Goal: Task Accomplishment & Management: Manage account settings

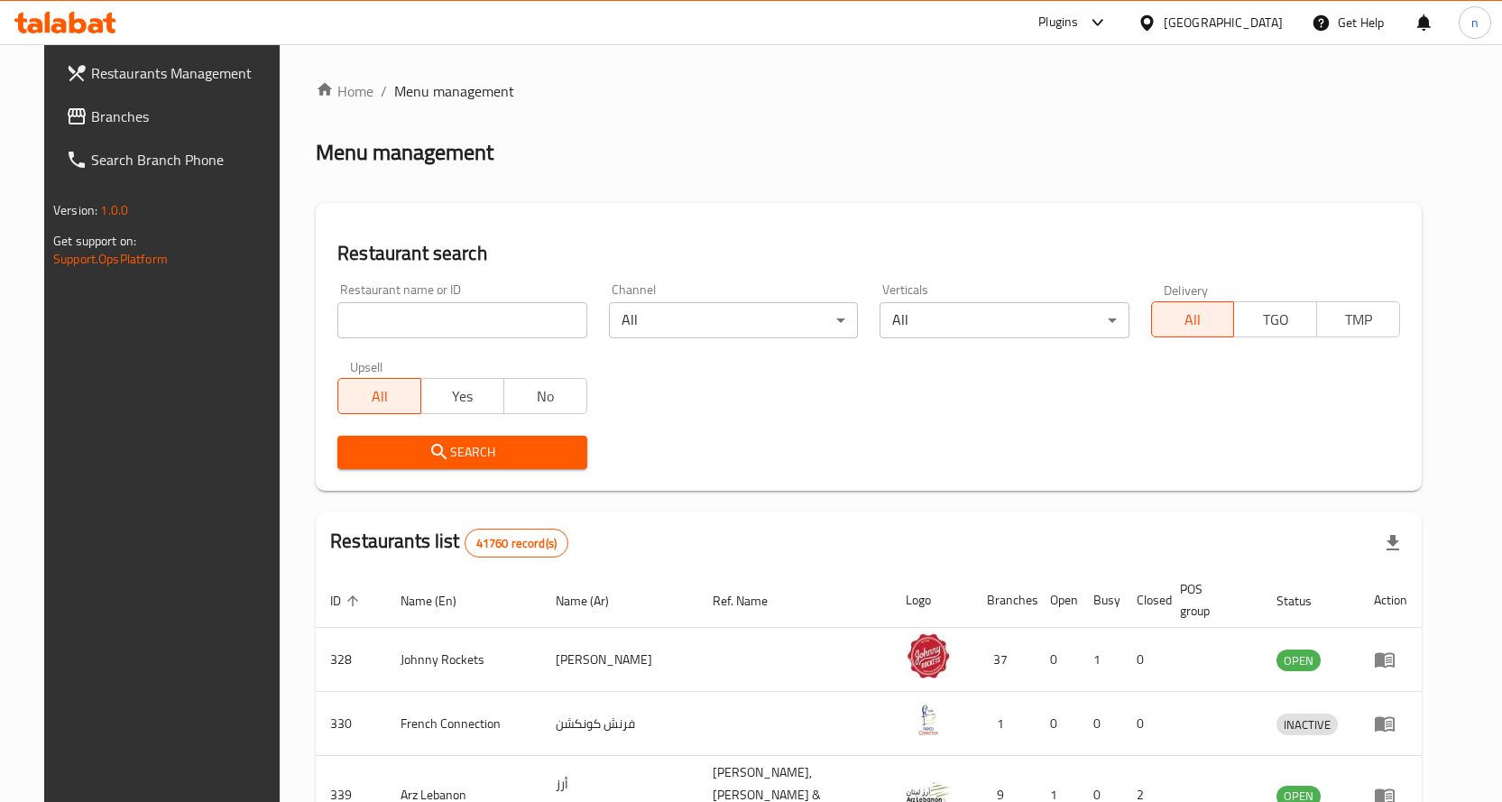
click at [106, 87] on link "Restaurants Management" at bounding box center [173, 72] width 244 height 43
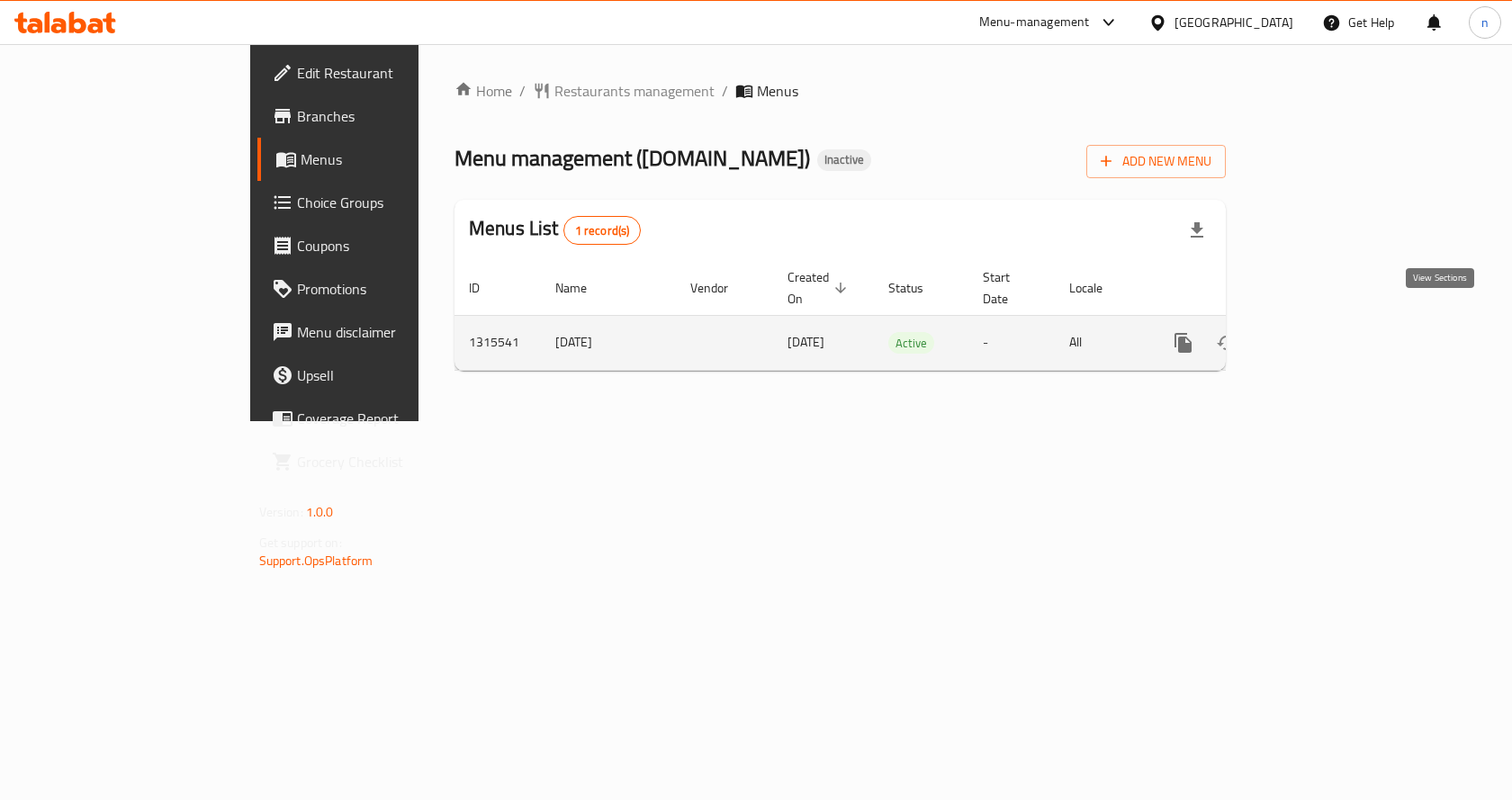
click at [1334, 321] on link "enhanced table" at bounding box center [1313, 342] width 43 height 43
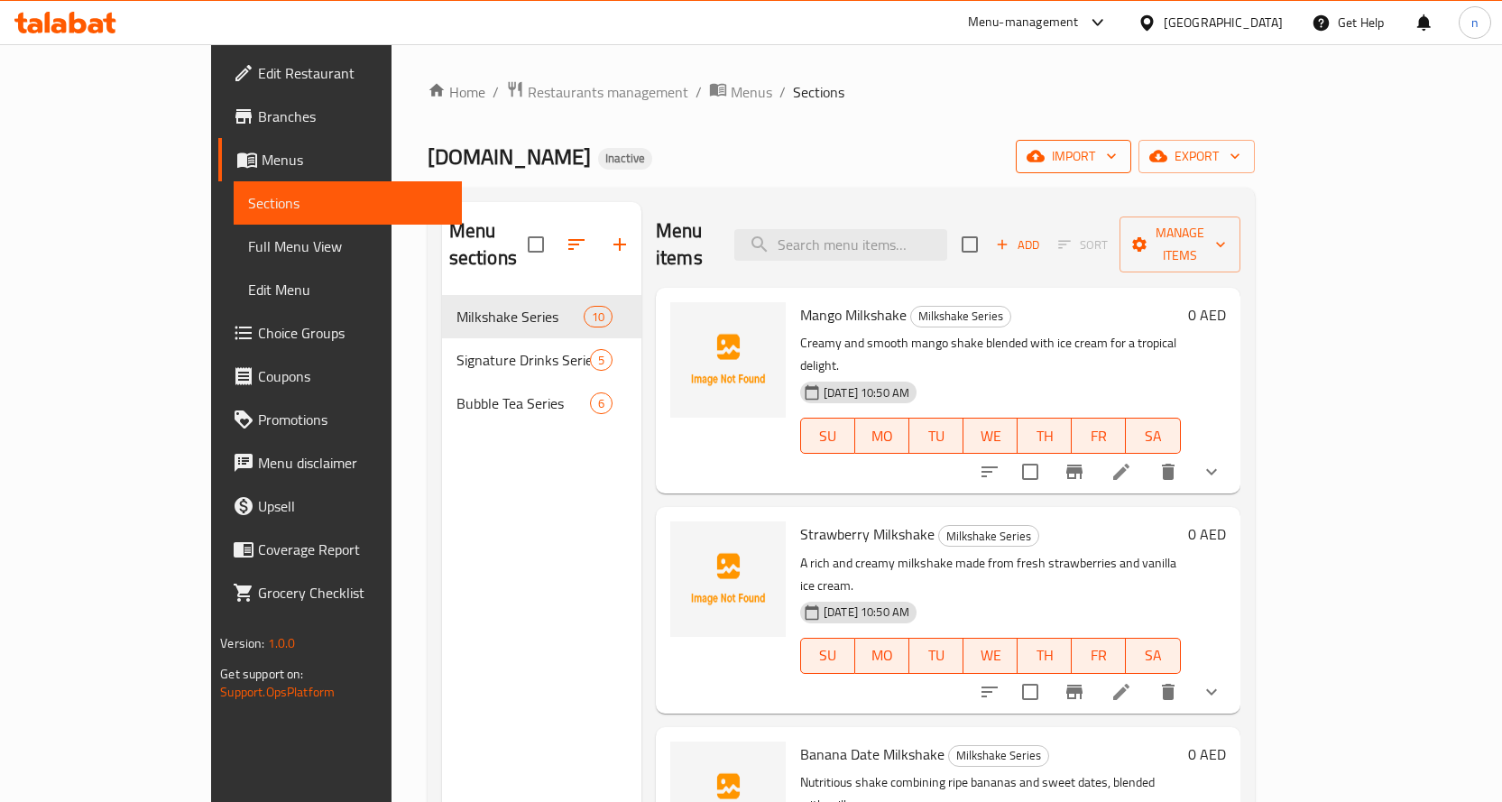
click at [1117, 157] on span "import" at bounding box center [1073, 156] width 87 height 23
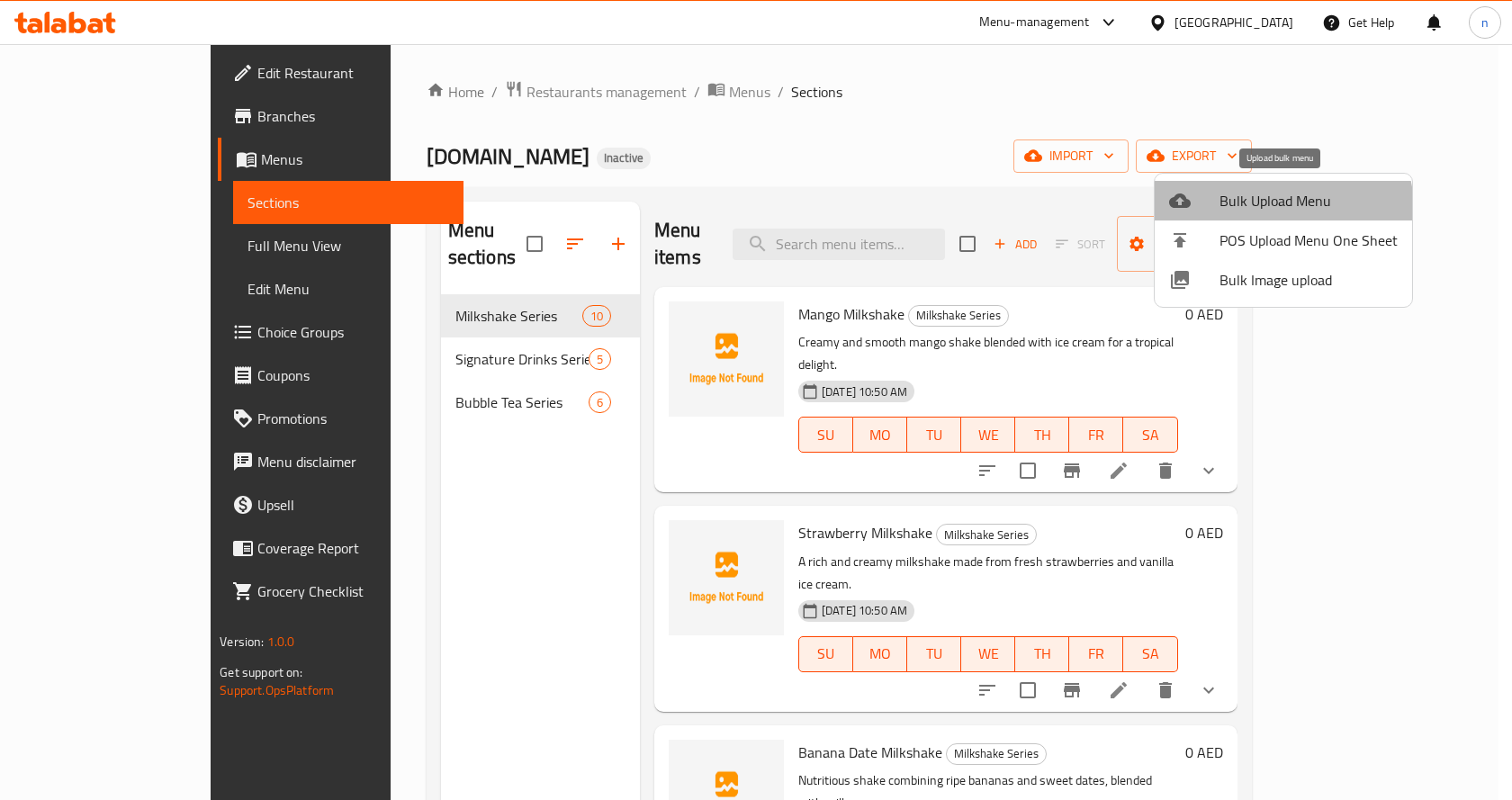
click at [1265, 210] on span "Bulk Upload Menu" at bounding box center [1308, 200] width 179 height 22
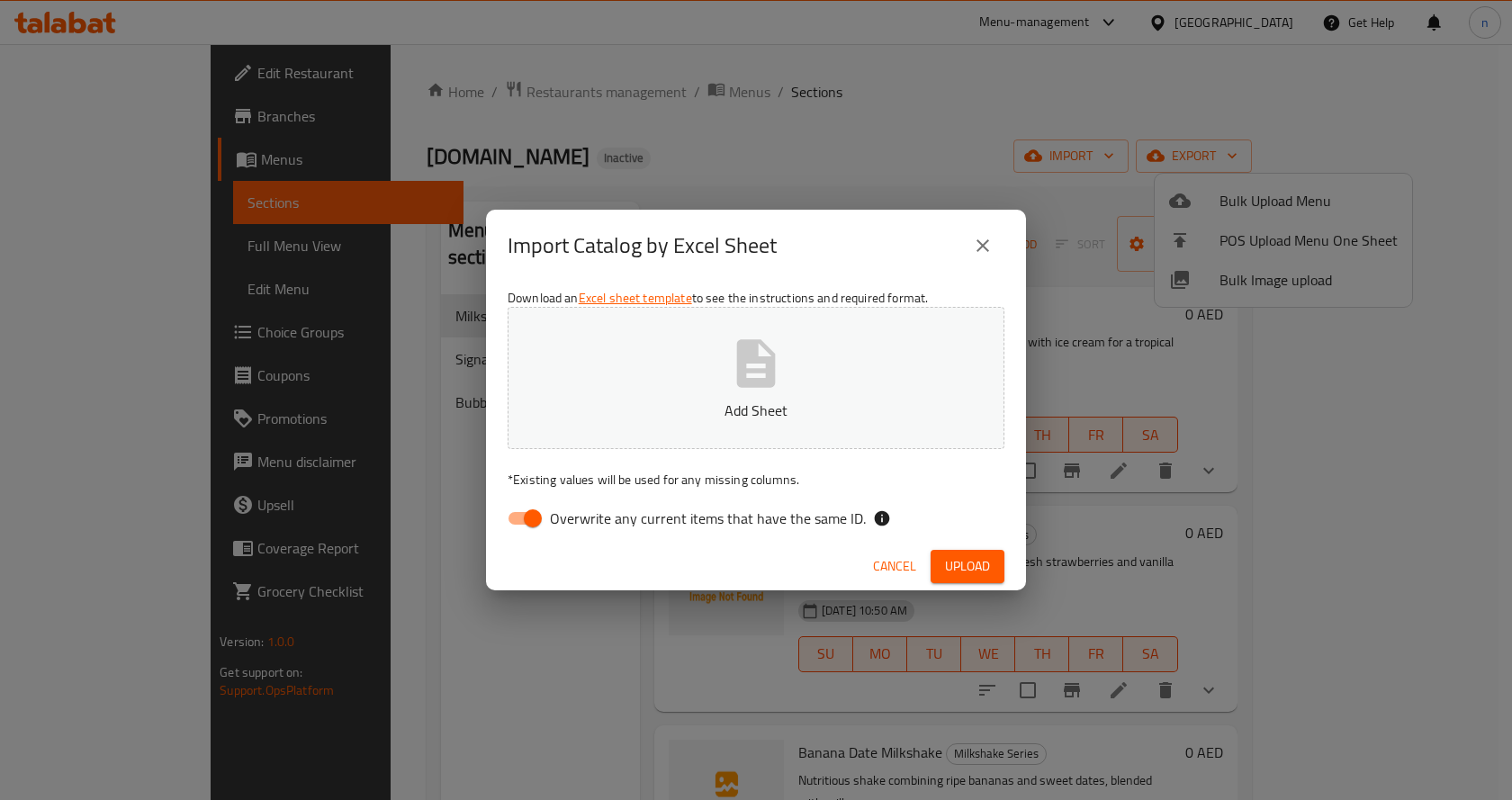
click at [792, 518] on span "Overwrite any current items that have the same ID." at bounding box center [707, 519] width 316 height 22
click at [584, 518] on input "Overwrite any current items that have the same ID." at bounding box center [533, 519] width 103 height 34
checkbox input "false"
click at [994, 562] on button "Upload" at bounding box center [967, 566] width 74 height 33
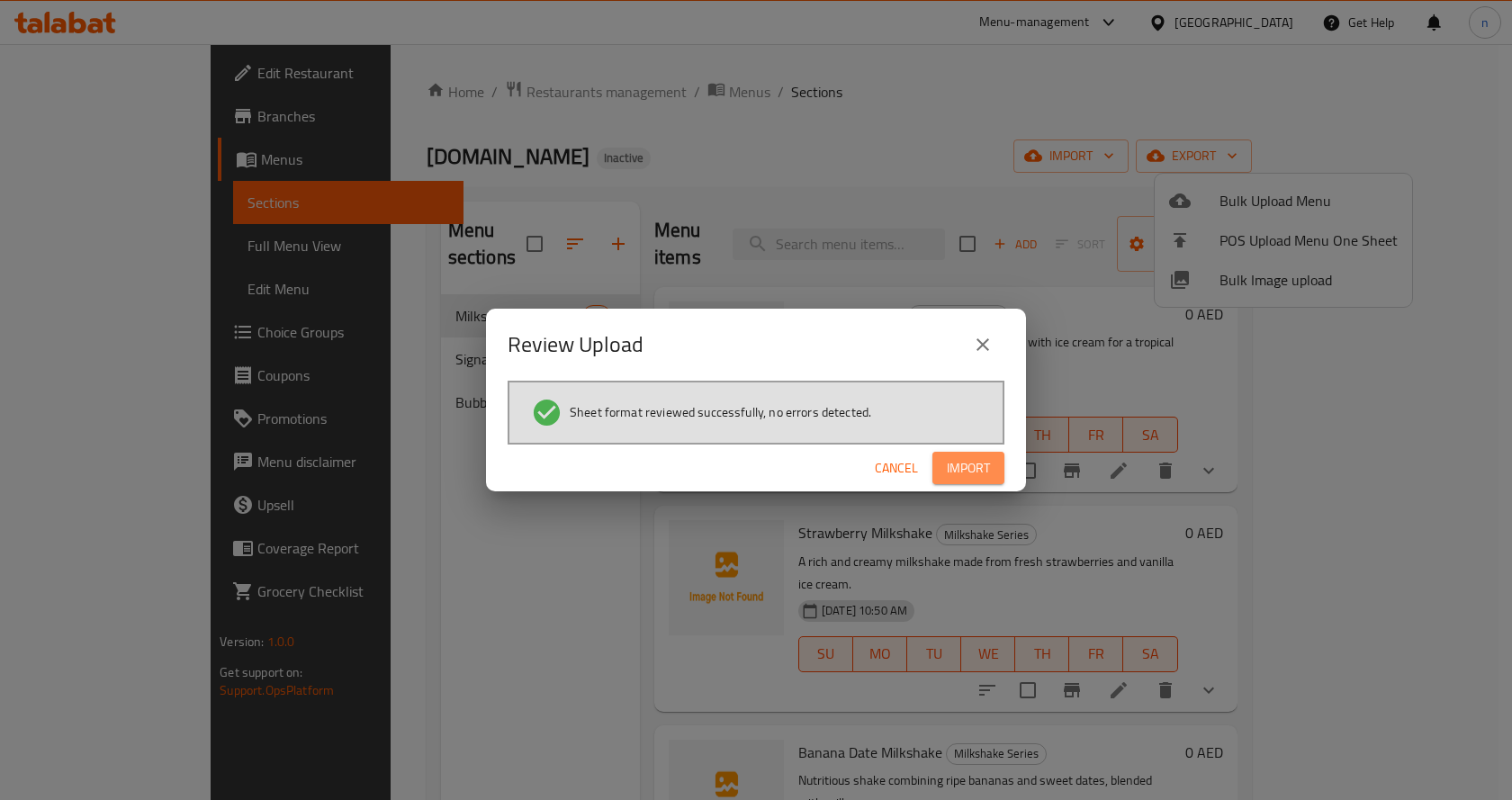
click at [967, 457] on span "Import" at bounding box center [967, 468] width 43 height 23
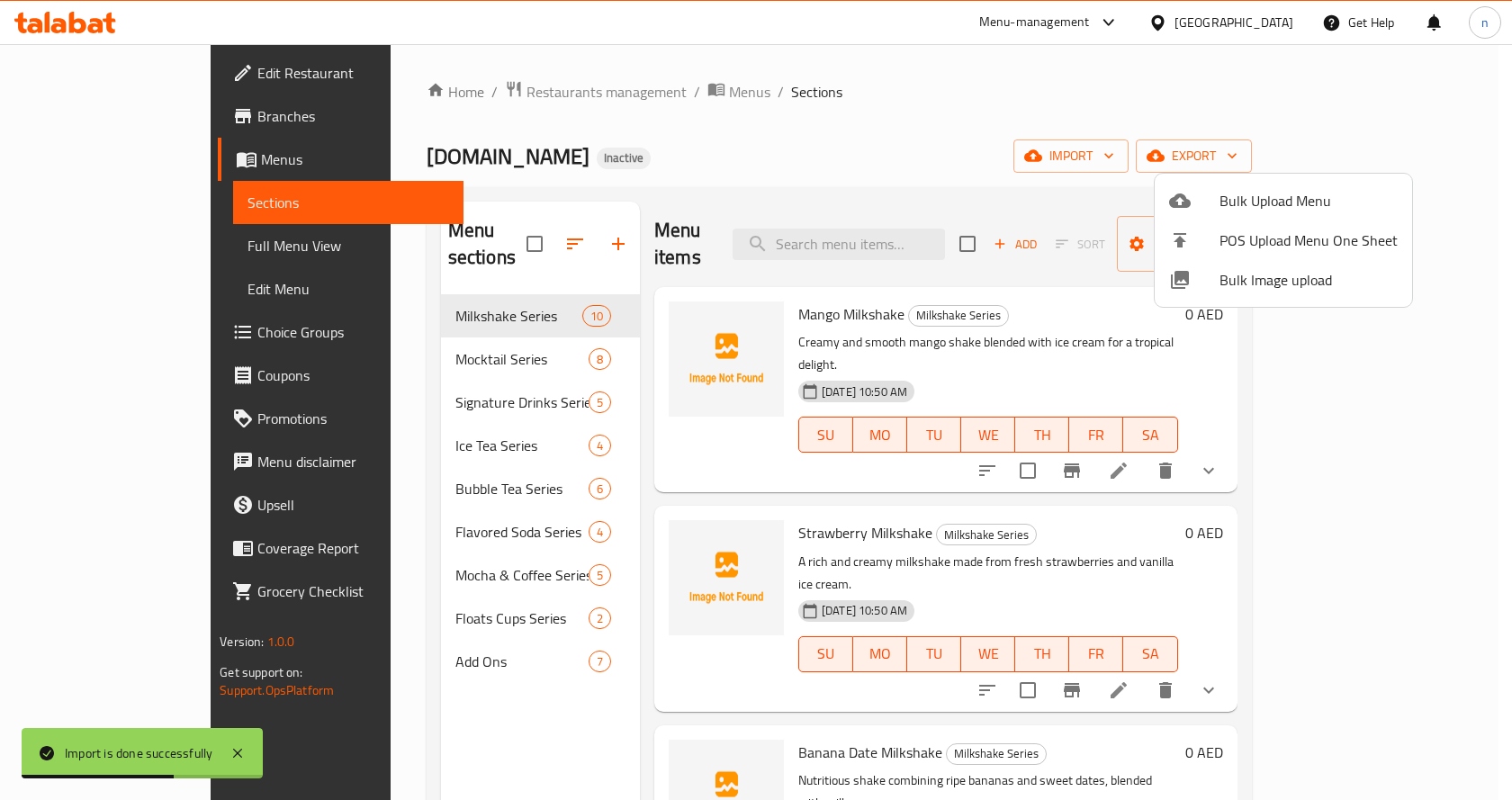
click at [423, 410] on div at bounding box center [756, 400] width 1512 height 800
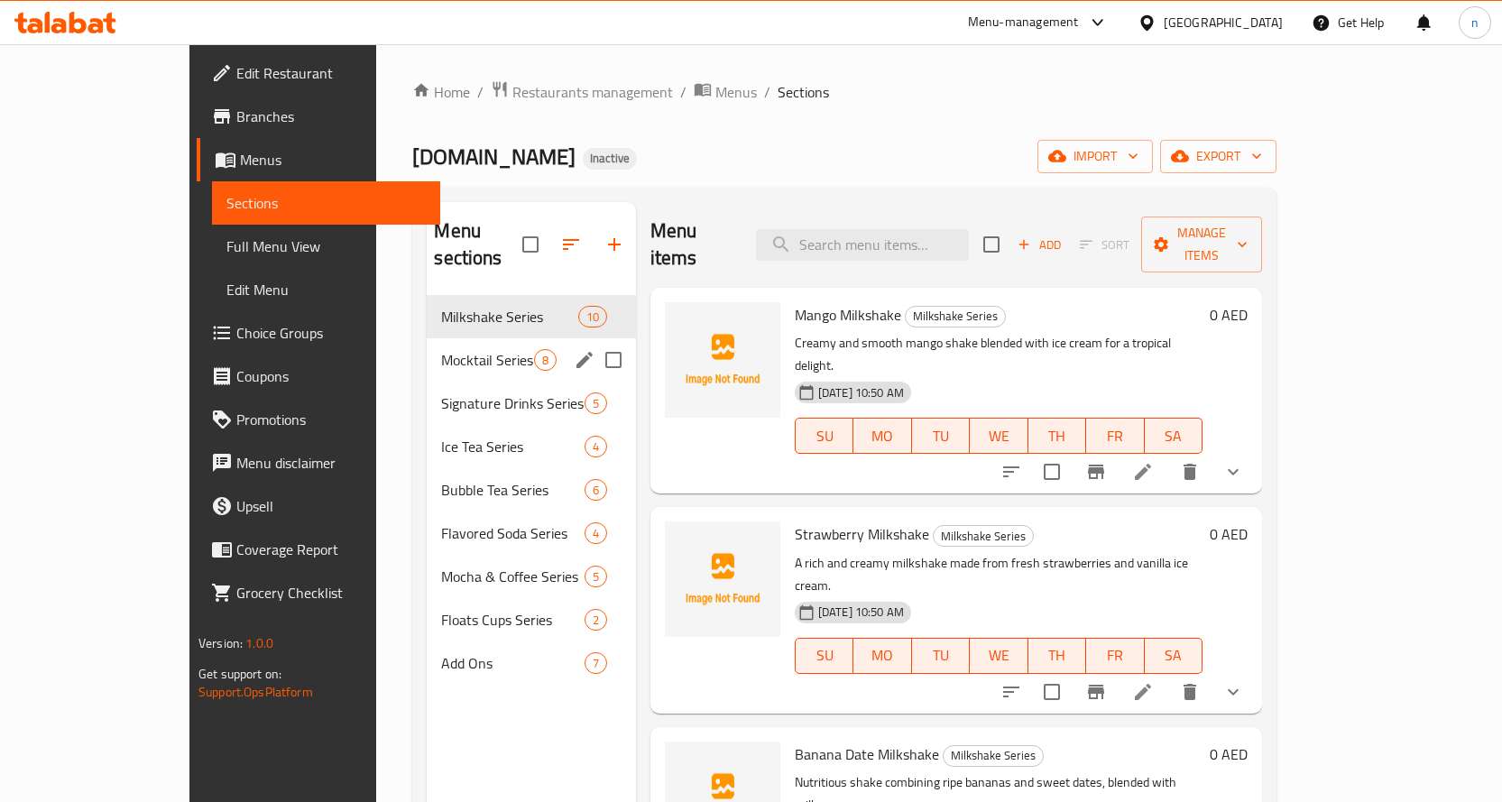
click at [441, 349] on span "Mocktail Series" at bounding box center [487, 360] width 92 height 22
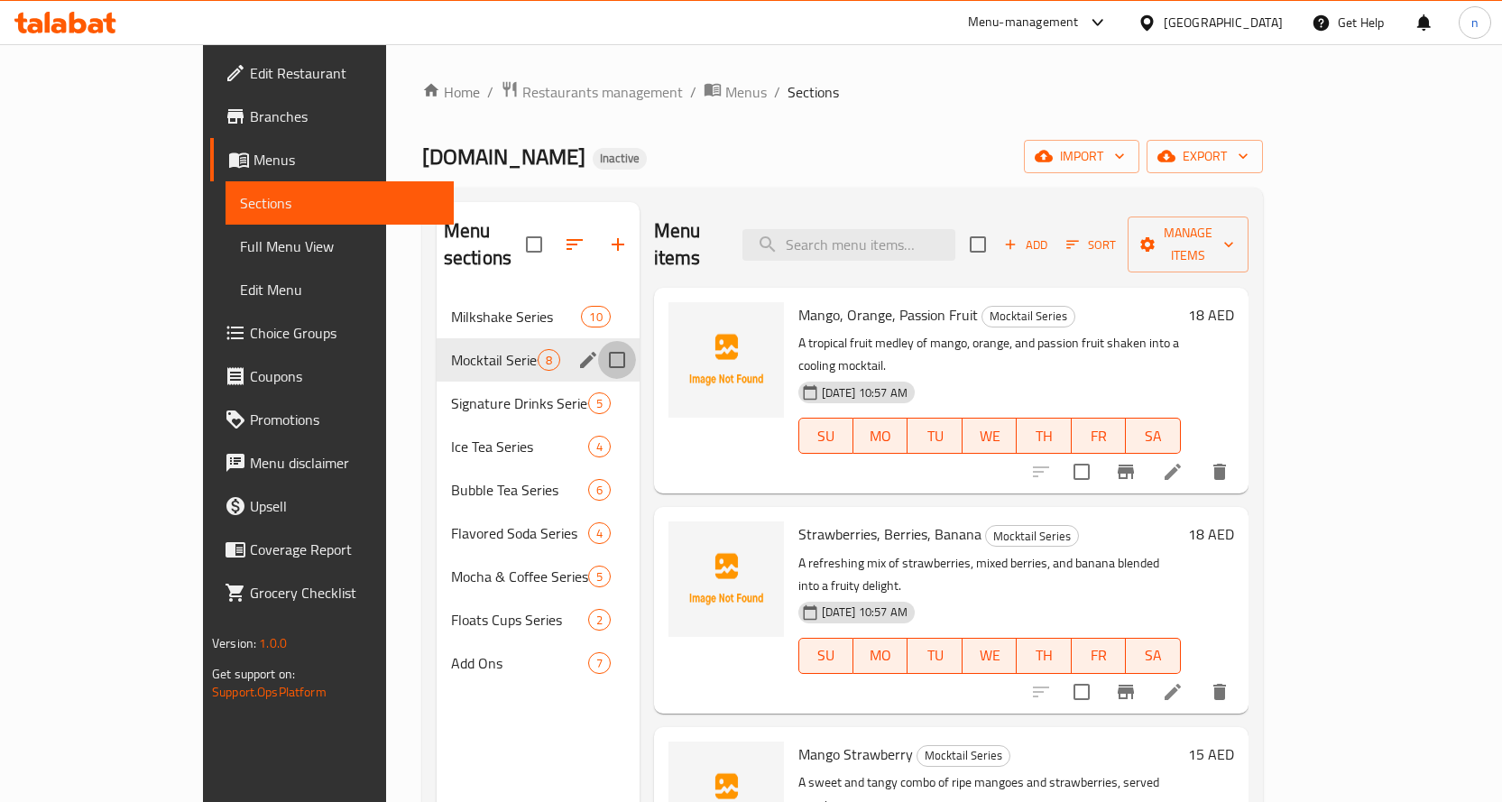
click at [598, 341] on input "Menu sections" at bounding box center [617, 360] width 38 height 38
checkbox input "true"
click at [598, 428] on input "Menu sections" at bounding box center [617, 447] width 38 height 38
checkbox input "true"
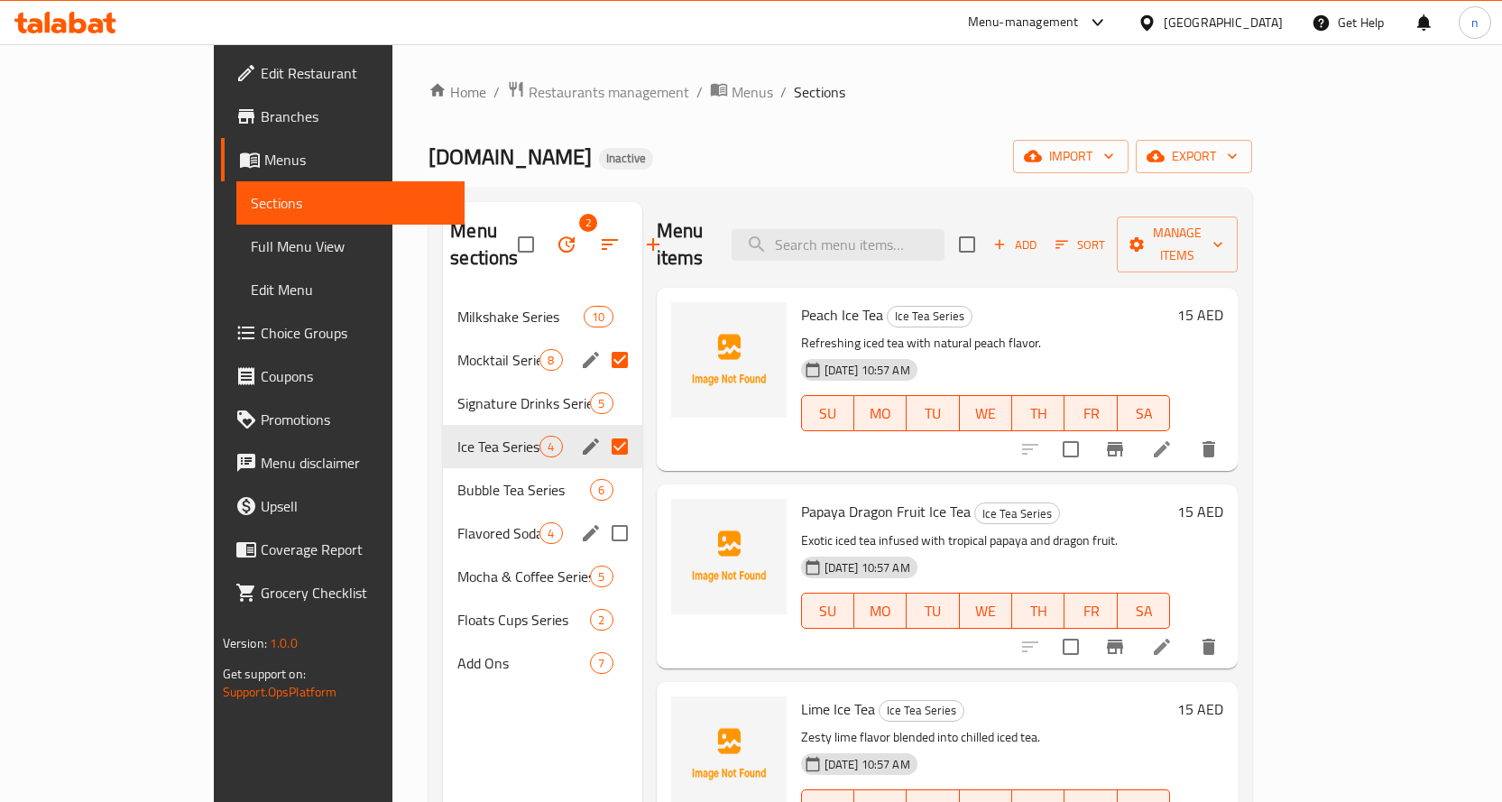
click at [601, 514] on input "Menu sections" at bounding box center [620, 533] width 38 height 38
checkbox input "true"
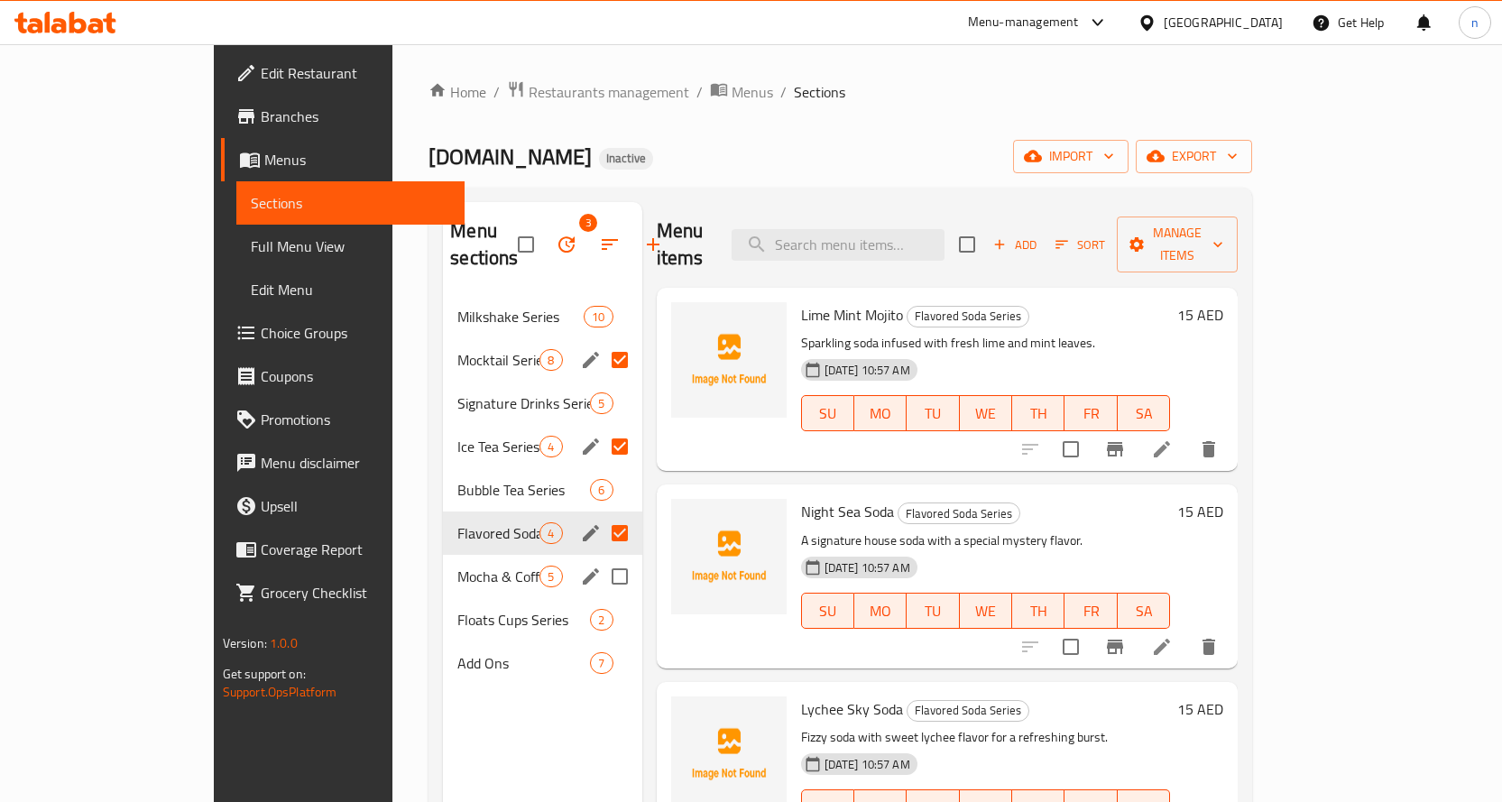
click at [601, 558] on input "Menu sections" at bounding box center [620, 577] width 38 height 38
checkbox input "true"
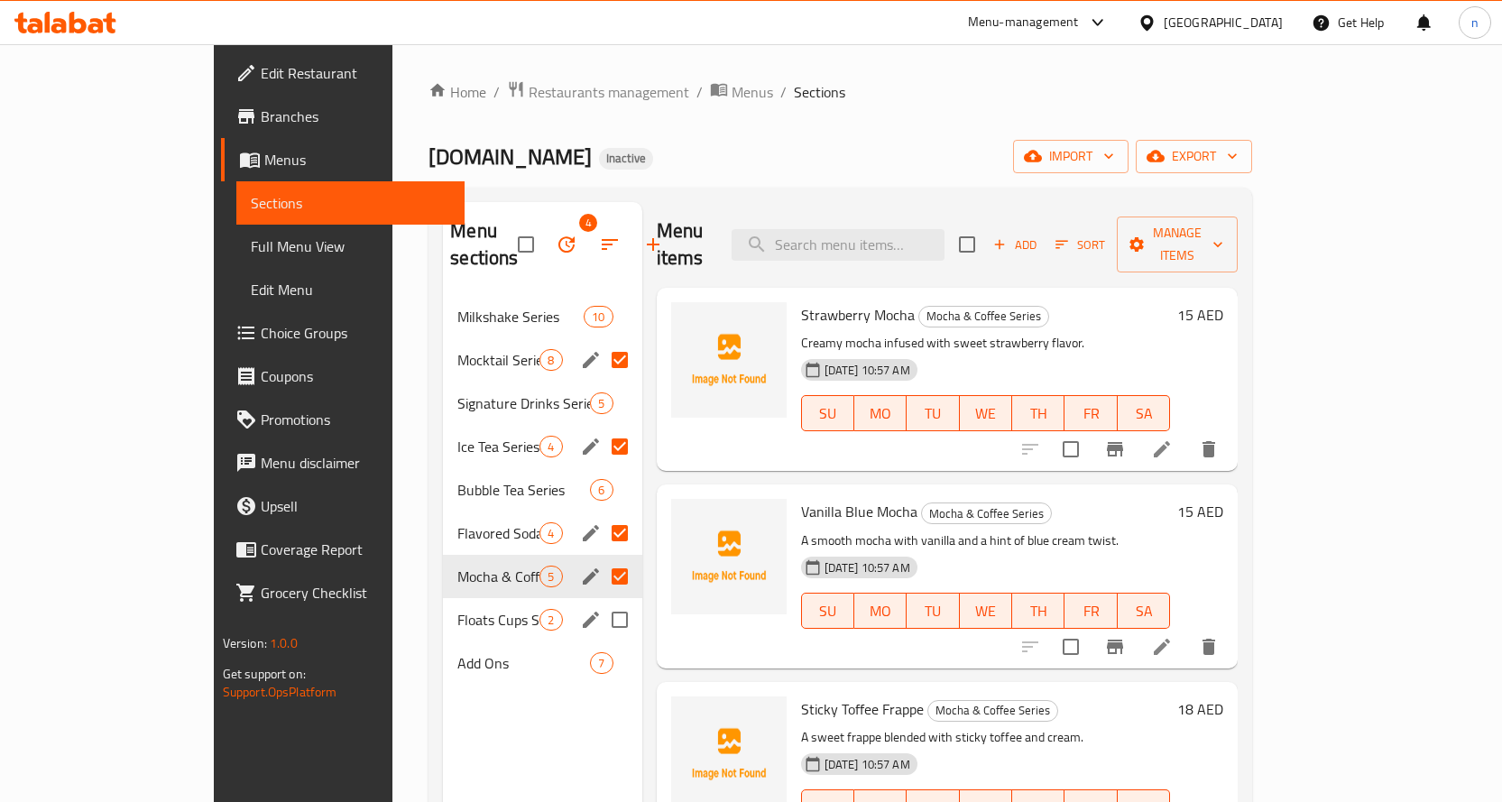
click at [601, 601] on input "Menu sections" at bounding box center [620, 620] width 38 height 38
checkbox input "true"
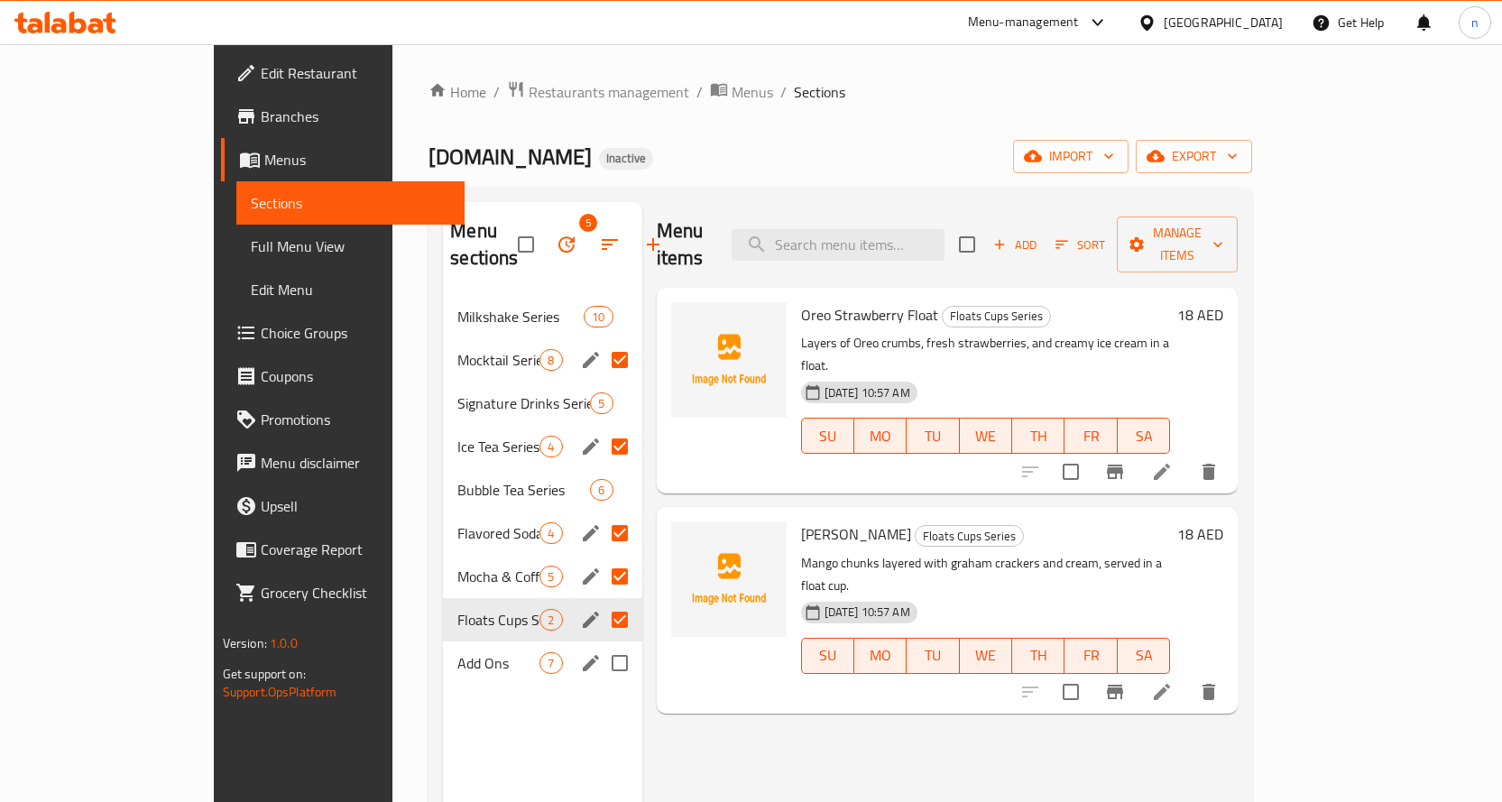
click at [601, 644] on input "Menu sections" at bounding box center [620, 663] width 38 height 38
checkbox input "true"
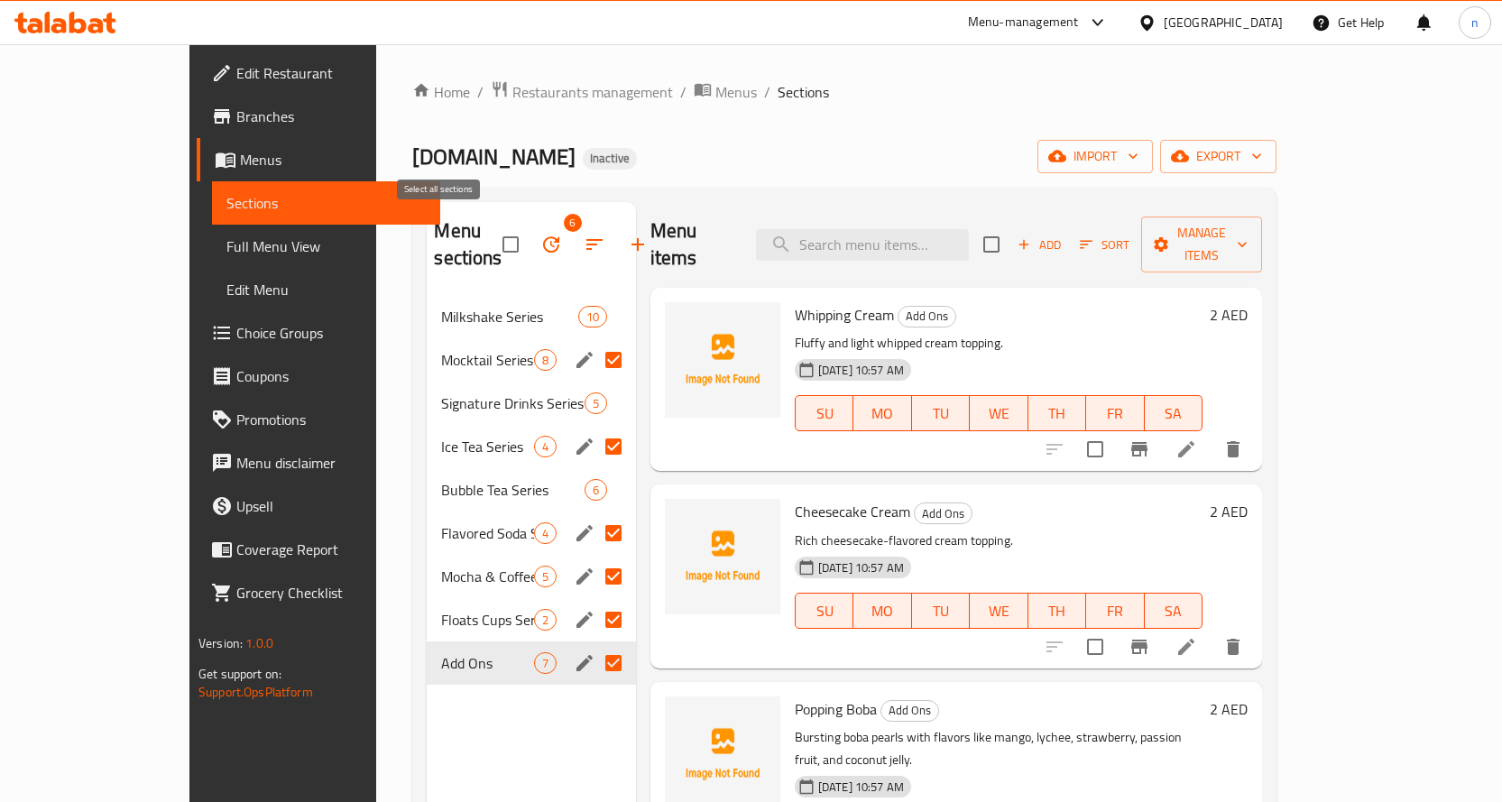
click at [492, 241] on input "checkbox" at bounding box center [511, 245] width 38 height 38
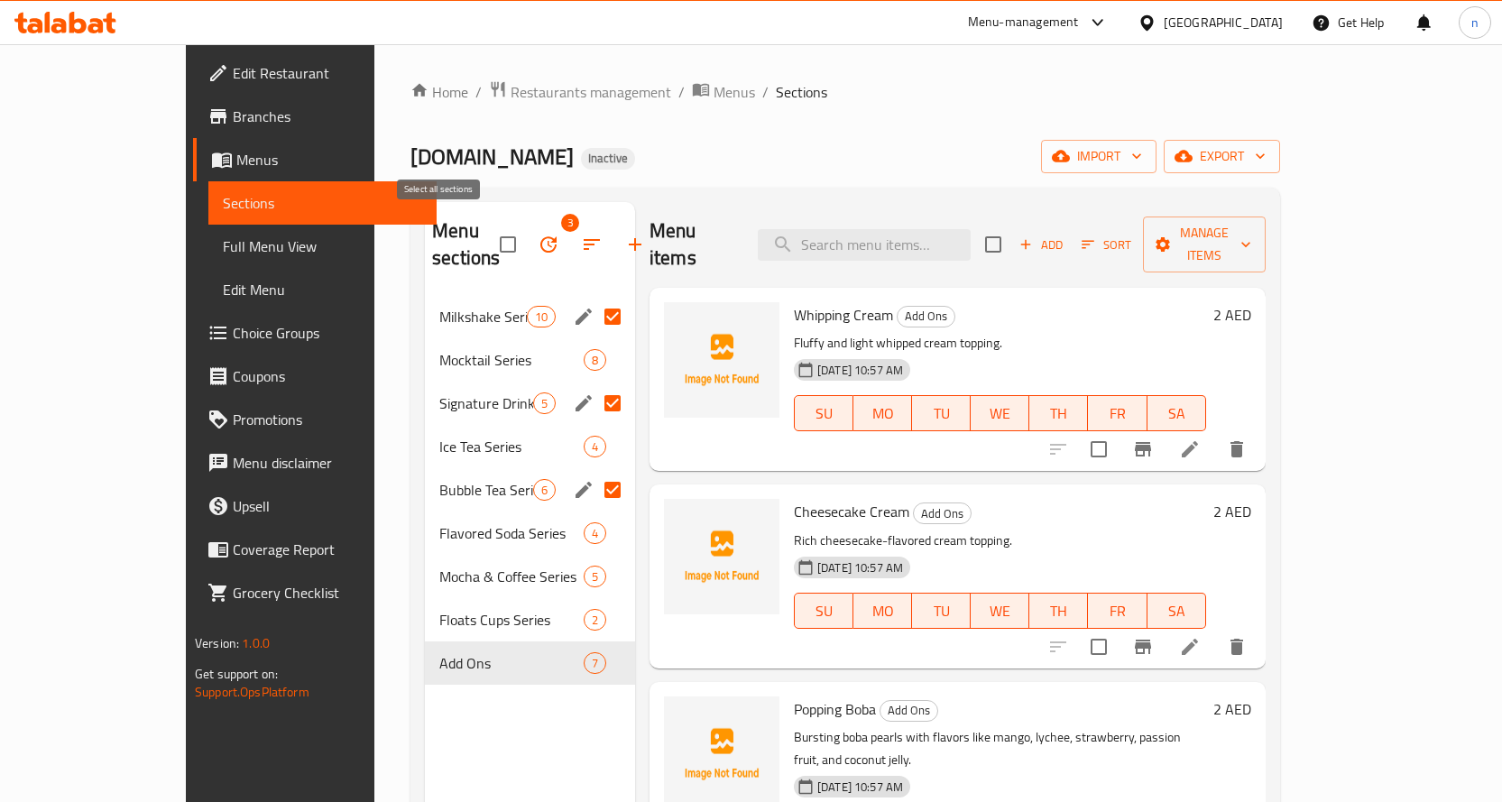
click at [489, 241] on input "checkbox" at bounding box center [508, 245] width 38 height 38
checkbox input "false"
click at [594, 298] on input "Menu sections" at bounding box center [613, 317] width 38 height 38
checkbox input "false"
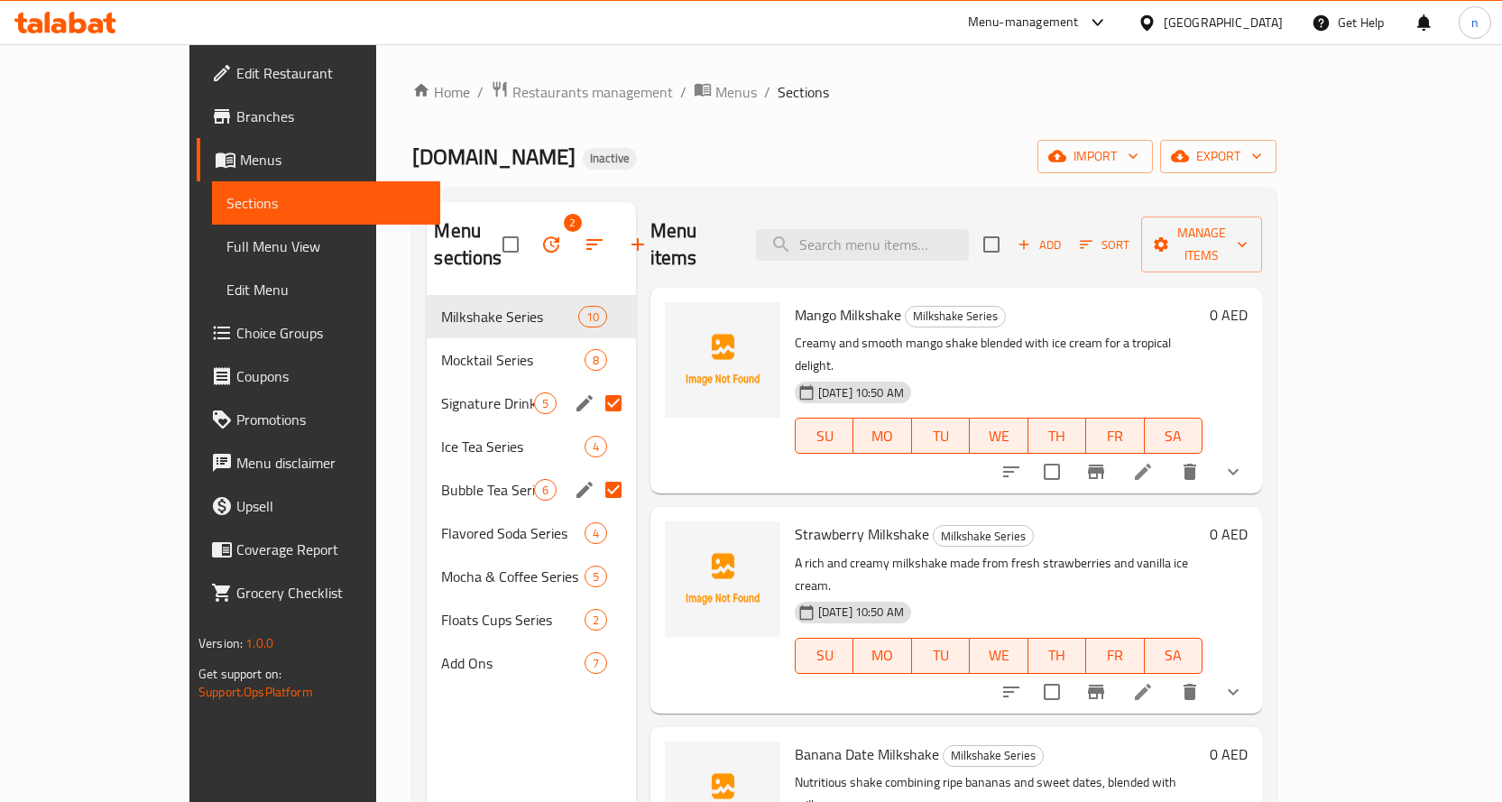
click at [595, 384] on input "Menu sections" at bounding box center [614, 403] width 38 height 38
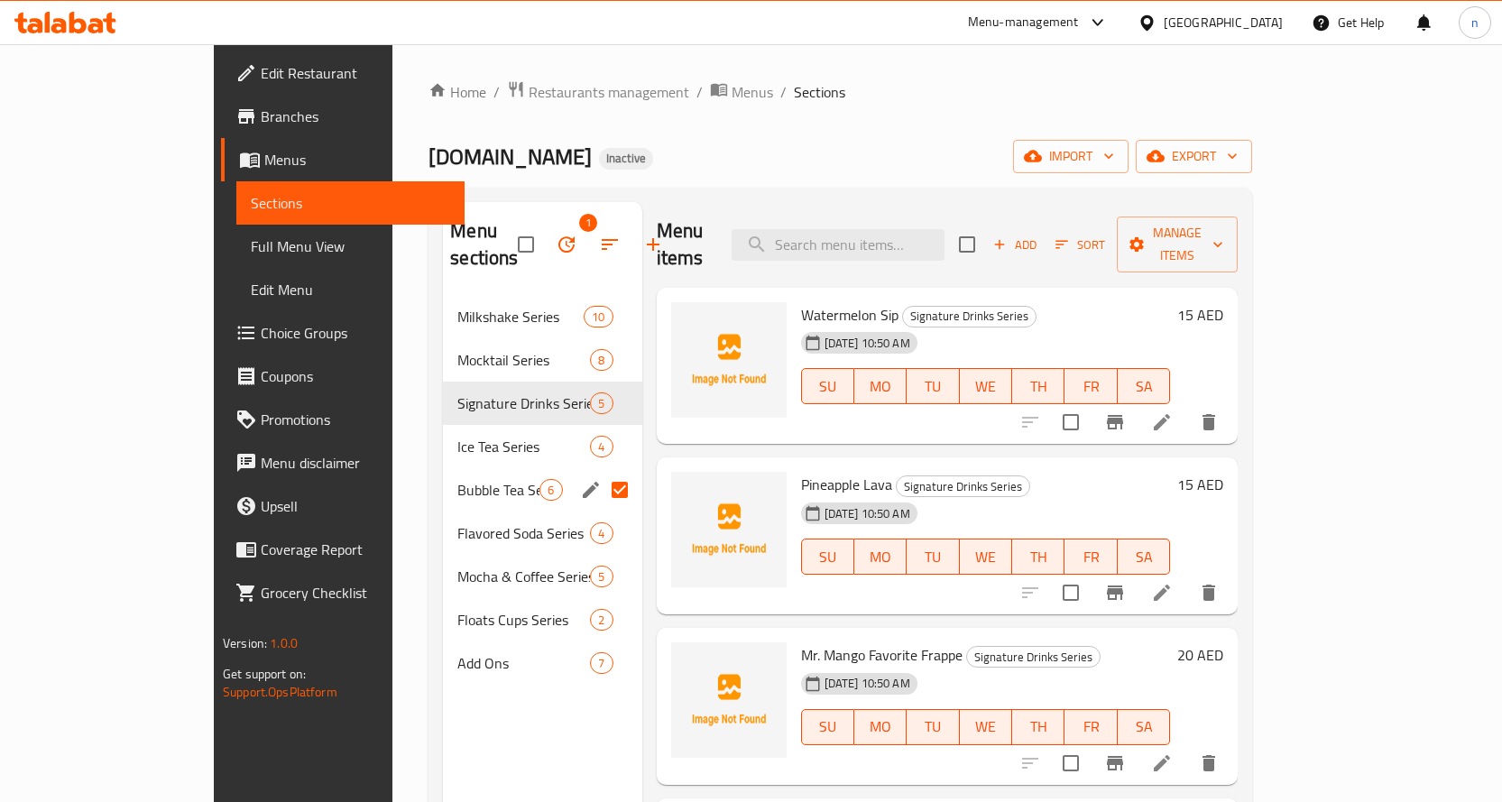
drag, startPoint x: 568, startPoint y: 457, endPoint x: 577, endPoint y: 438, distance: 21.8
click at [601, 471] on input "Menu sections" at bounding box center [620, 490] width 38 height 38
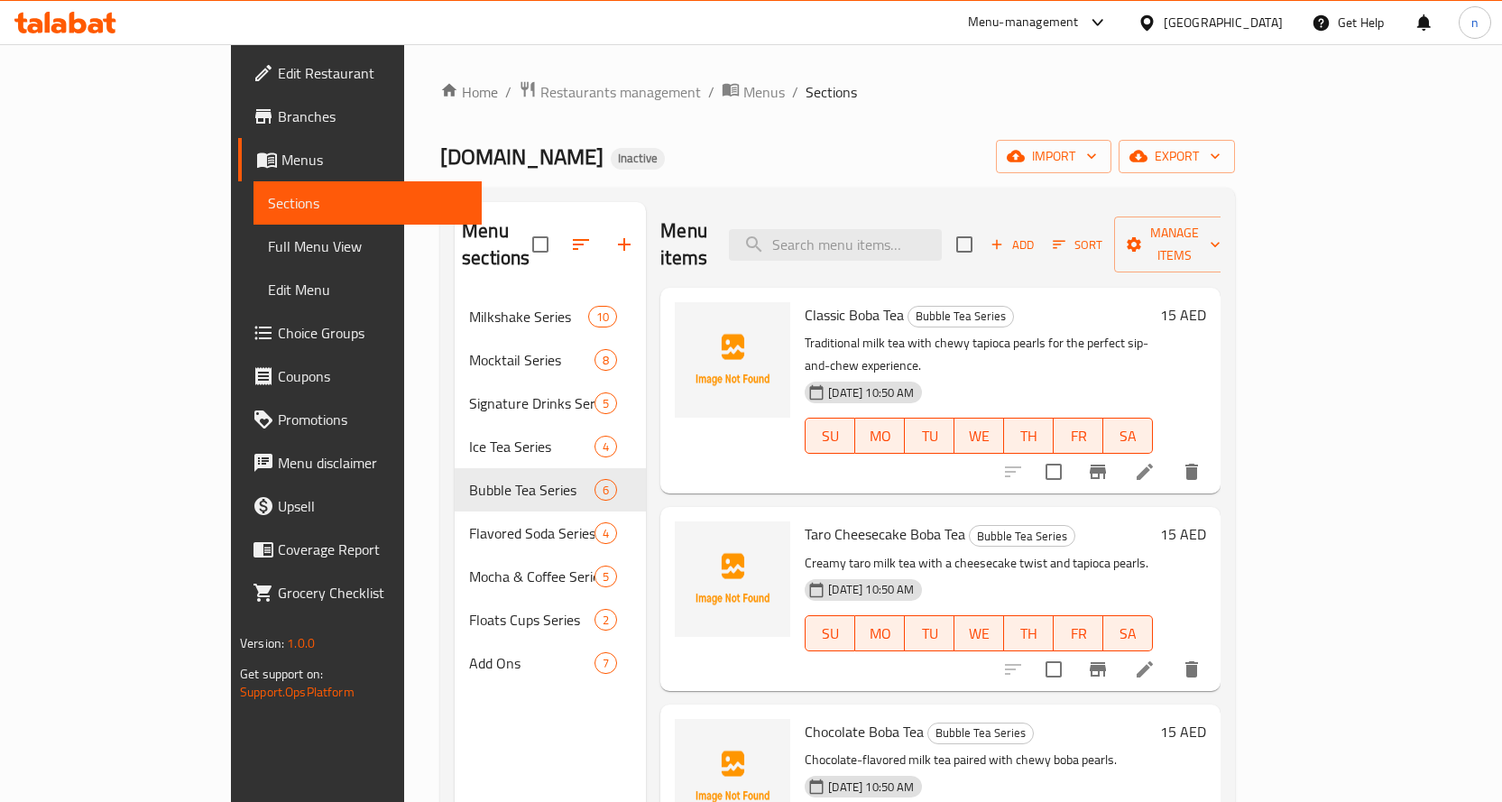
click at [603, 182] on div "Home / Restaurants management / Menus / Sections Mr.Mango Inactive import expor…" at bounding box center [837, 549] width 795 height 938
click at [268, 239] on span "Full Menu View" at bounding box center [367, 246] width 199 height 22
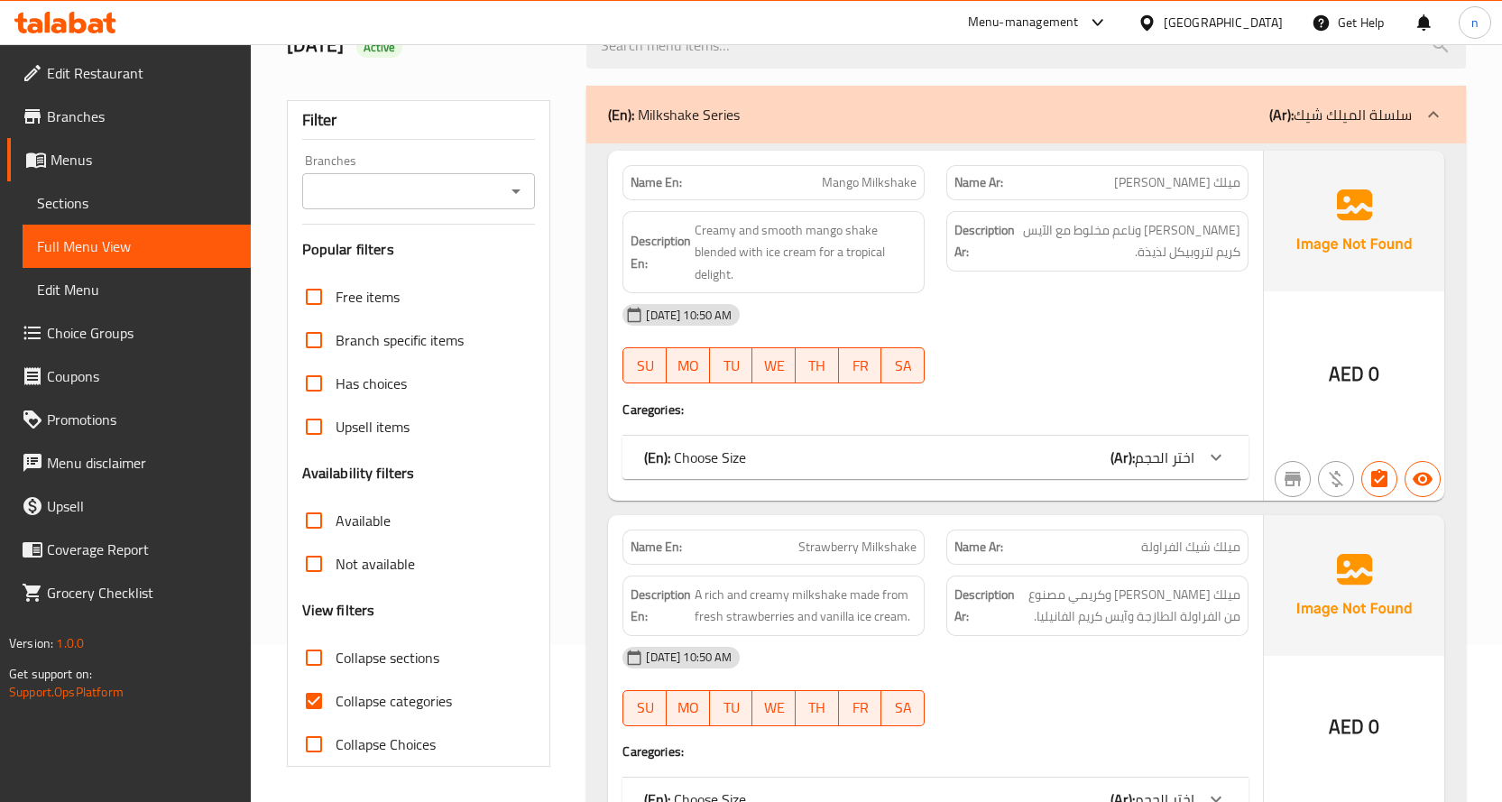
scroll to position [451, 0]
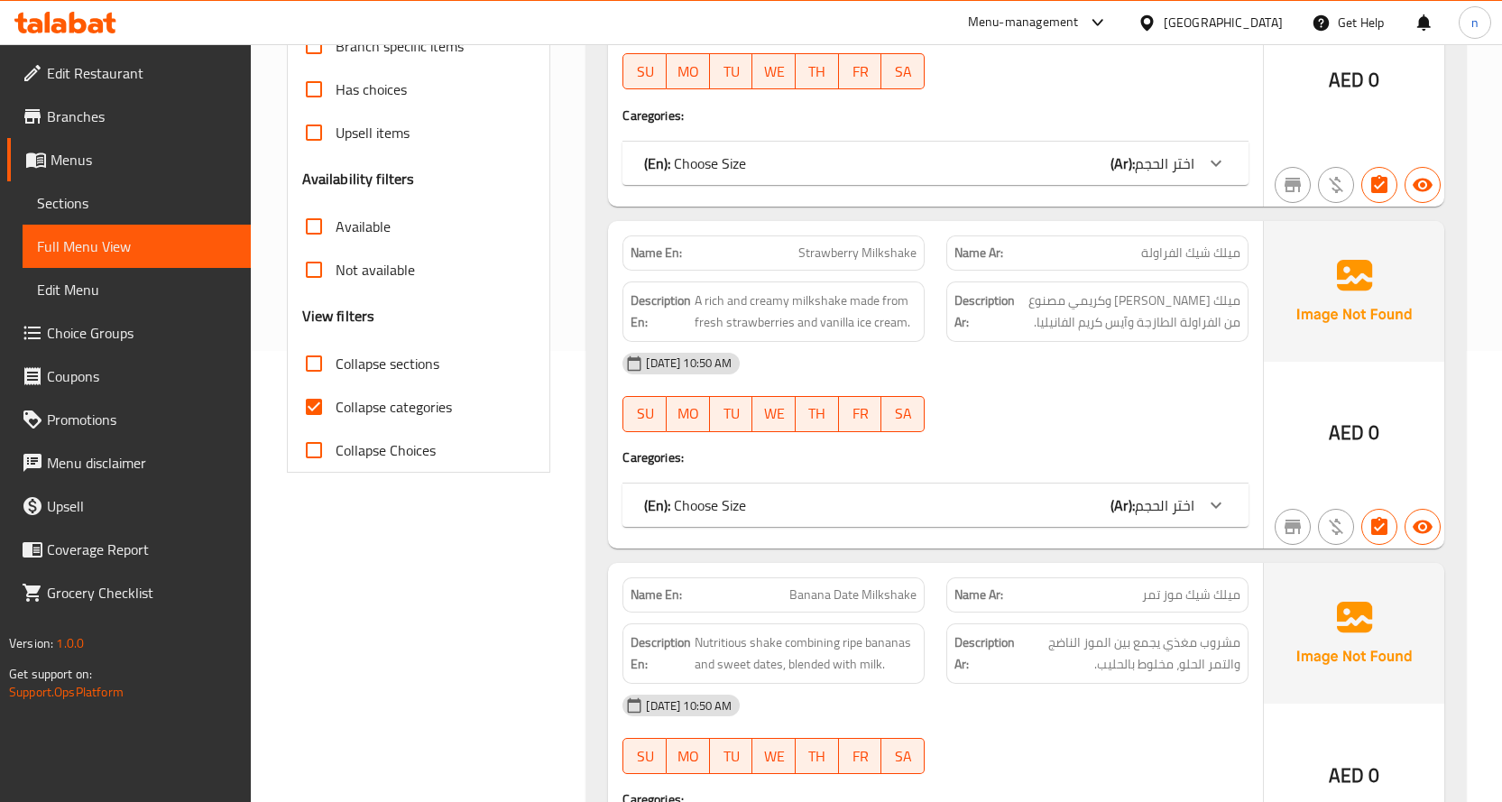
click at [392, 417] on span "Collapse categories" at bounding box center [394, 407] width 116 height 22
click at [336, 417] on input "Collapse categories" at bounding box center [313, 406] width 43 height 43
checkbox input "false"
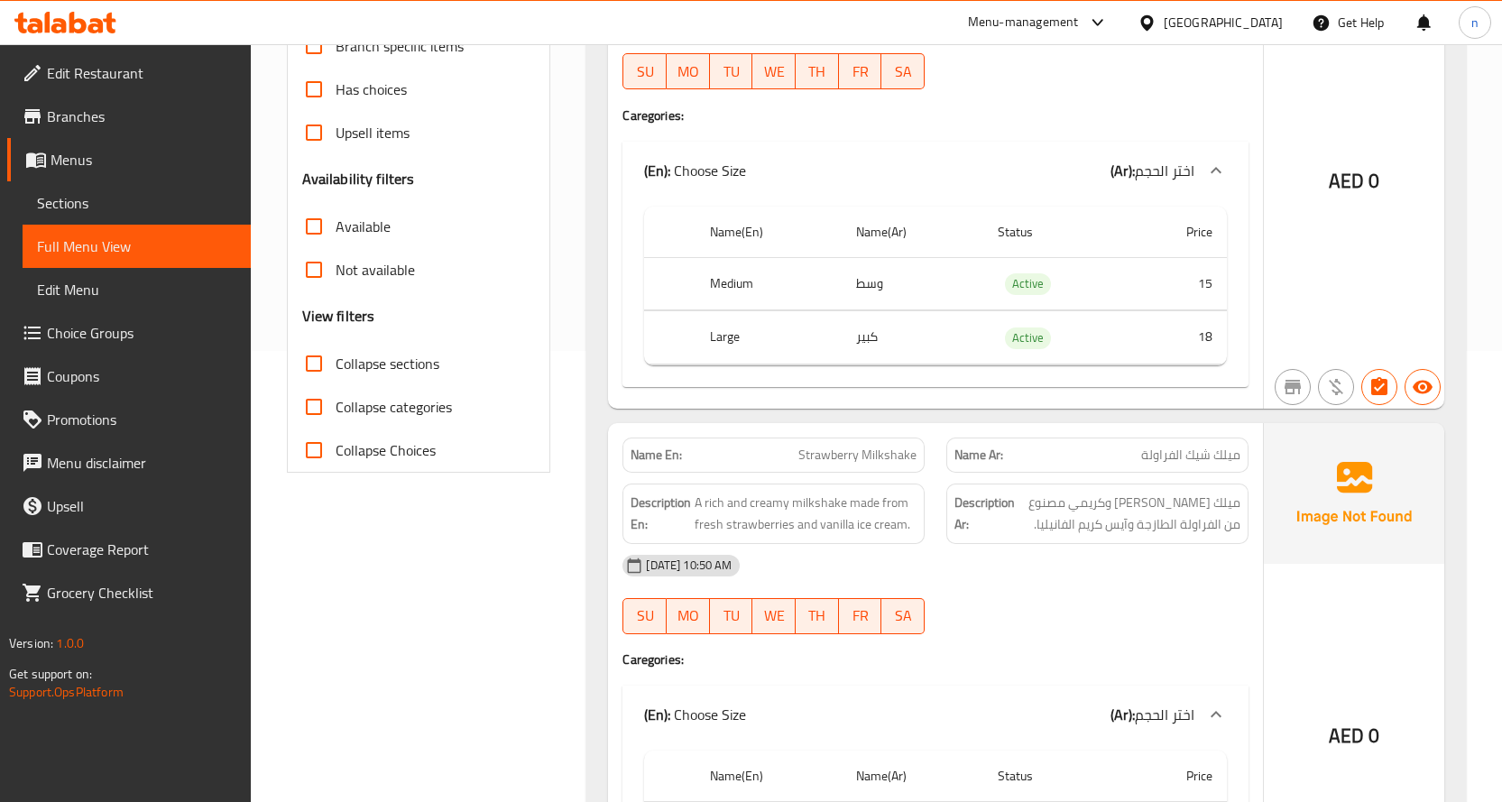
click at [388, 374] on span "Collapse sections" at bounding box center [388, 364] width 104 height 22
click at [336, 376] on input "Collapse sections" at bounding box center [313, 363] width 43 height 43
checkbox input "true"
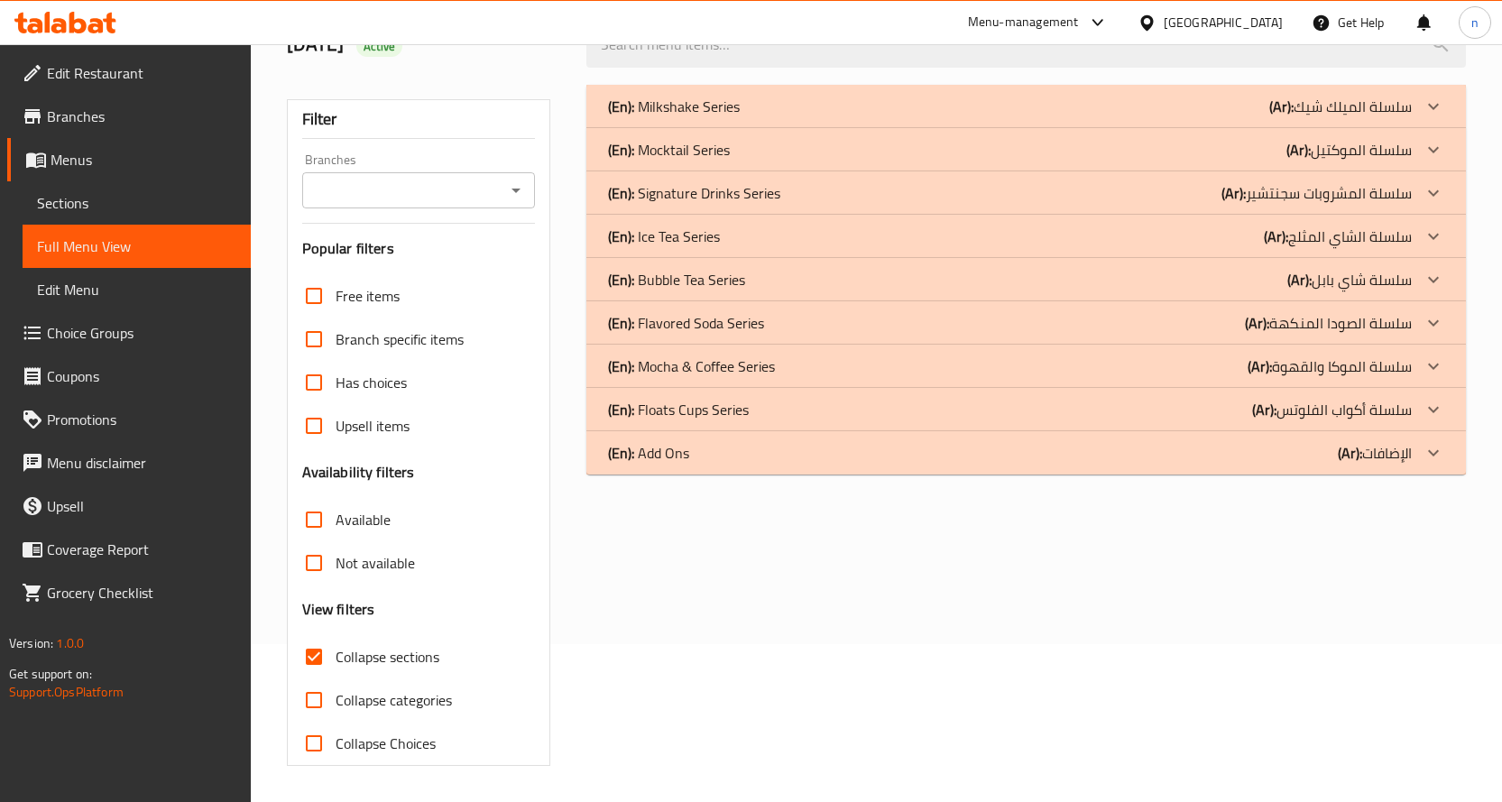
scroll to position [158, 0]
click at [1391, 457] on p "(Ar): الإضافات" at bounding box center [1375, 453] width 74 height 22
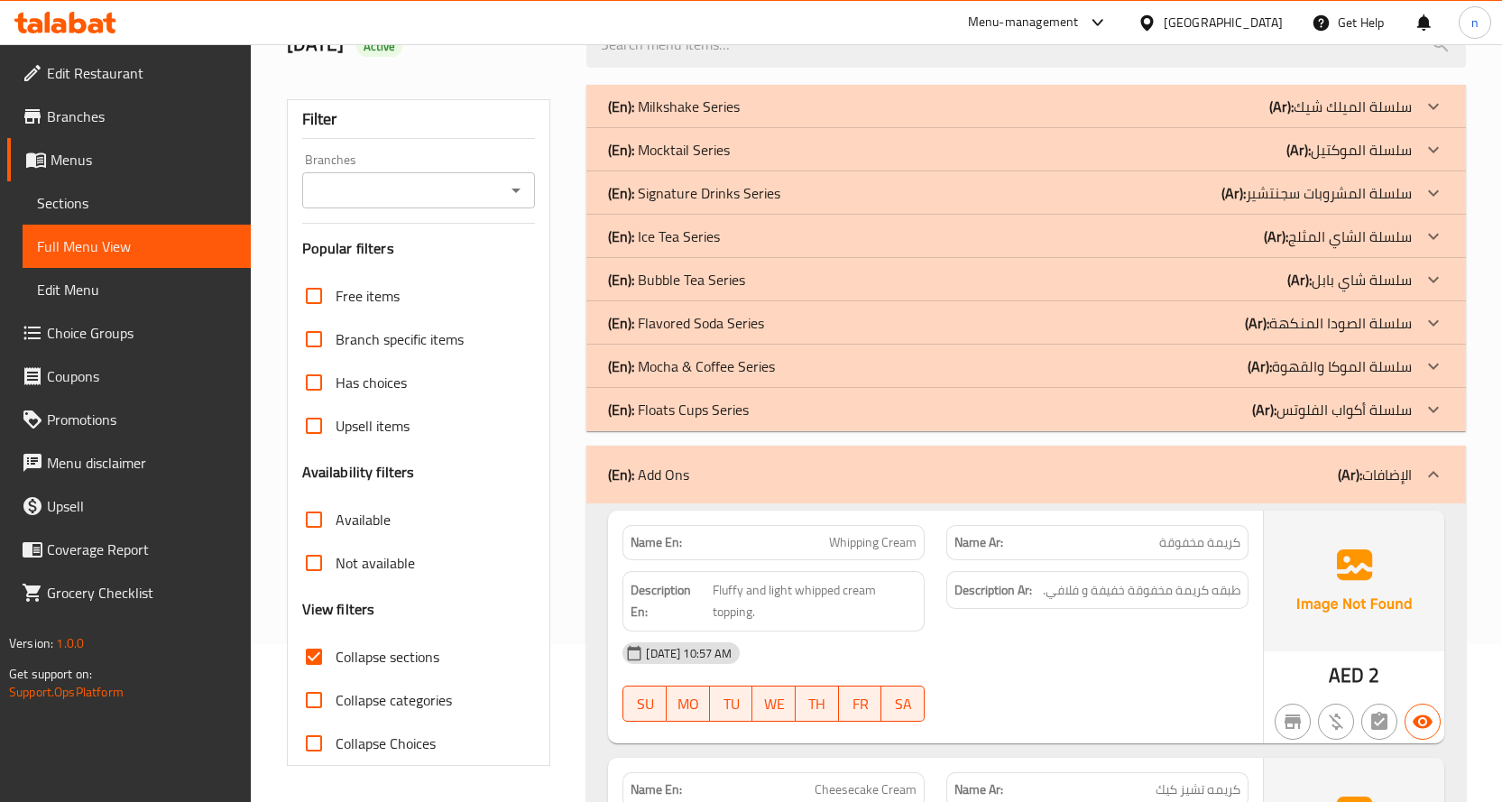
click at [1422, 404] on div at bounding box center [1433, 409] width 43 height 43
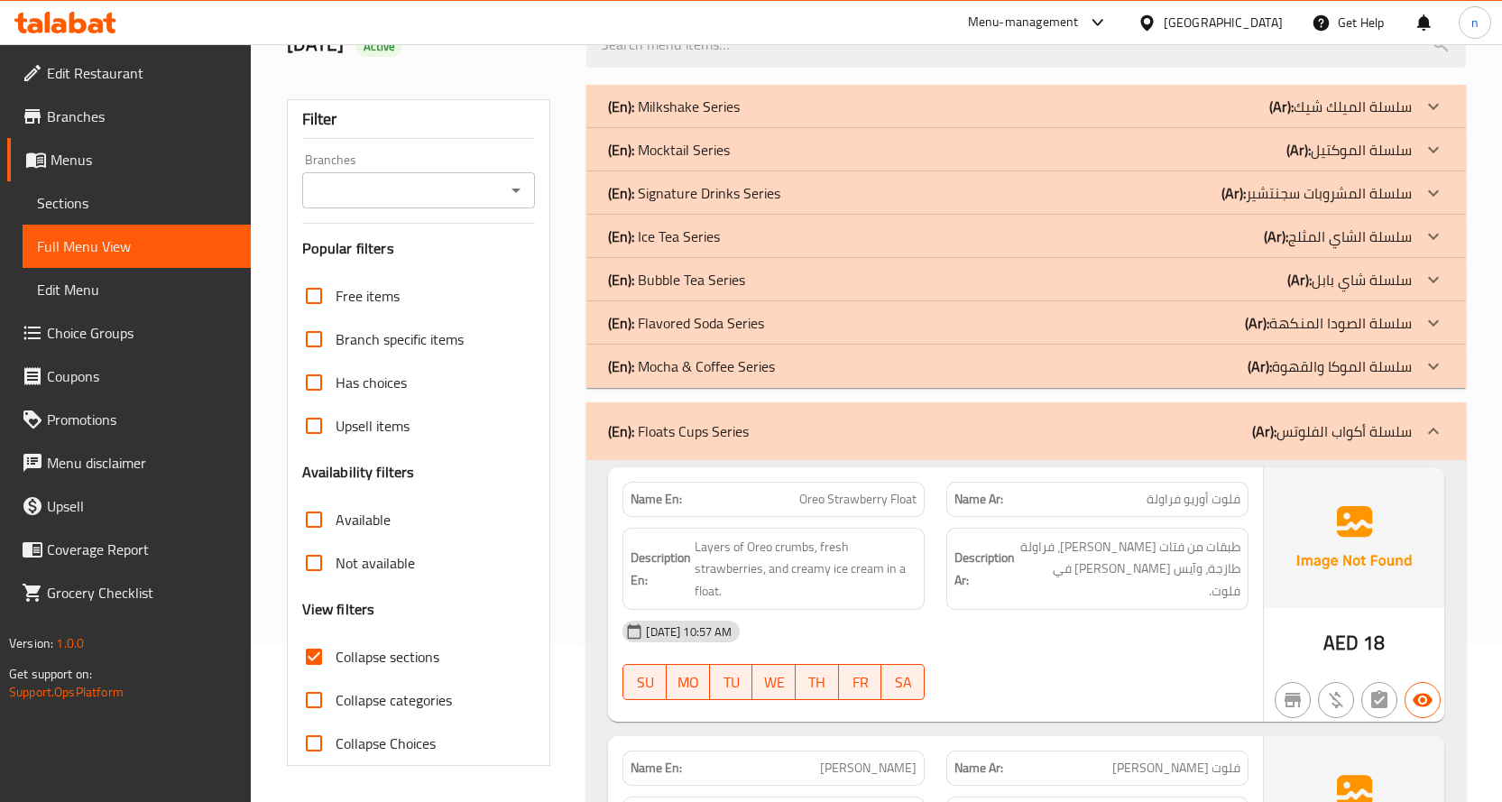
click at [1359, 385] on div "(En): Mocha & Coffee Series (Ar): سلسلة الموكا والقهوة" at bounding box center [1026, 366] width 880 height 43
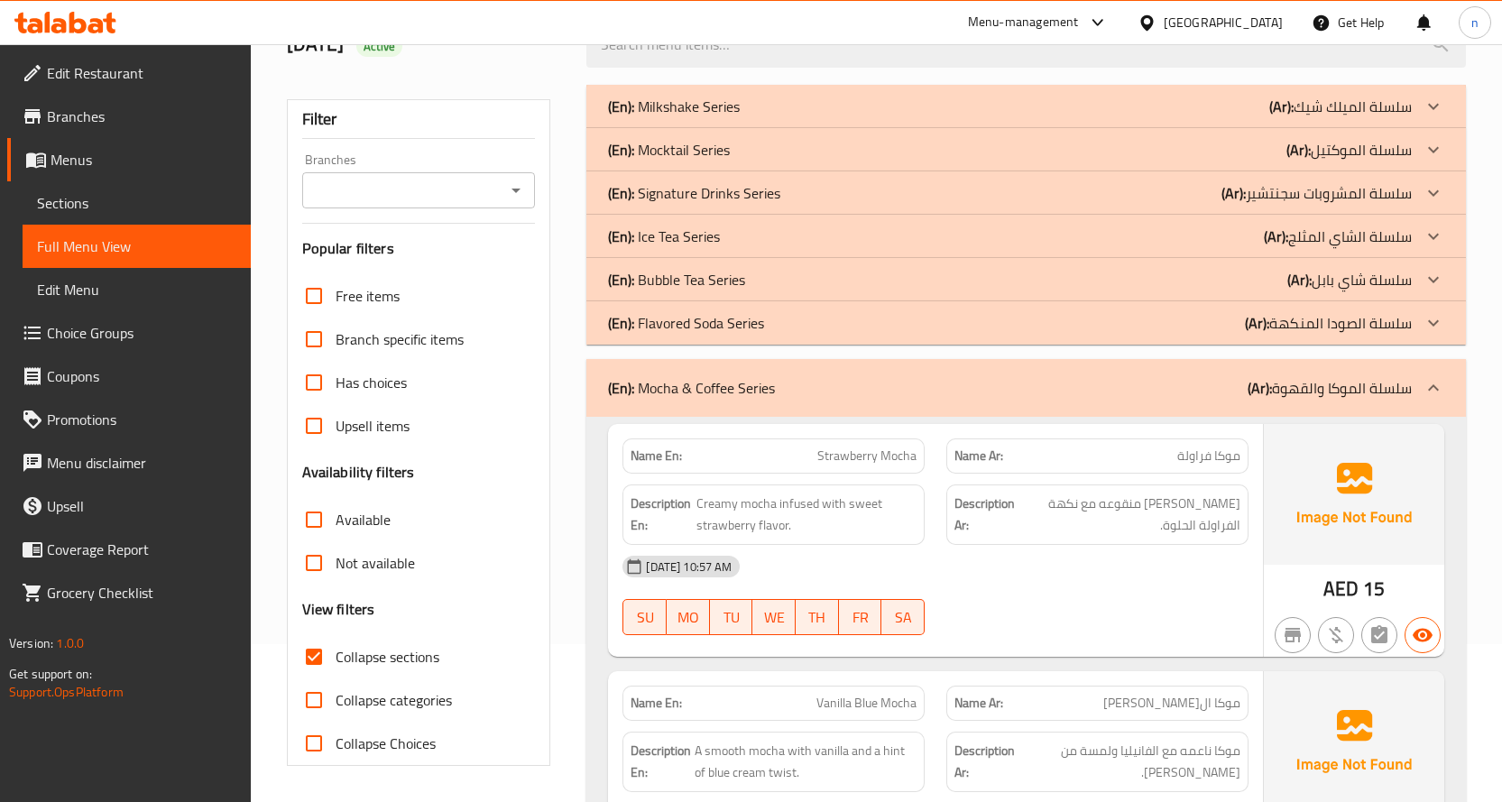
click at [774, 323] on div "(En): Flavored Soda Series (Ar): سلسلة الصودا المنكهة" at bounding box center [1010, 323] width 804 height 22
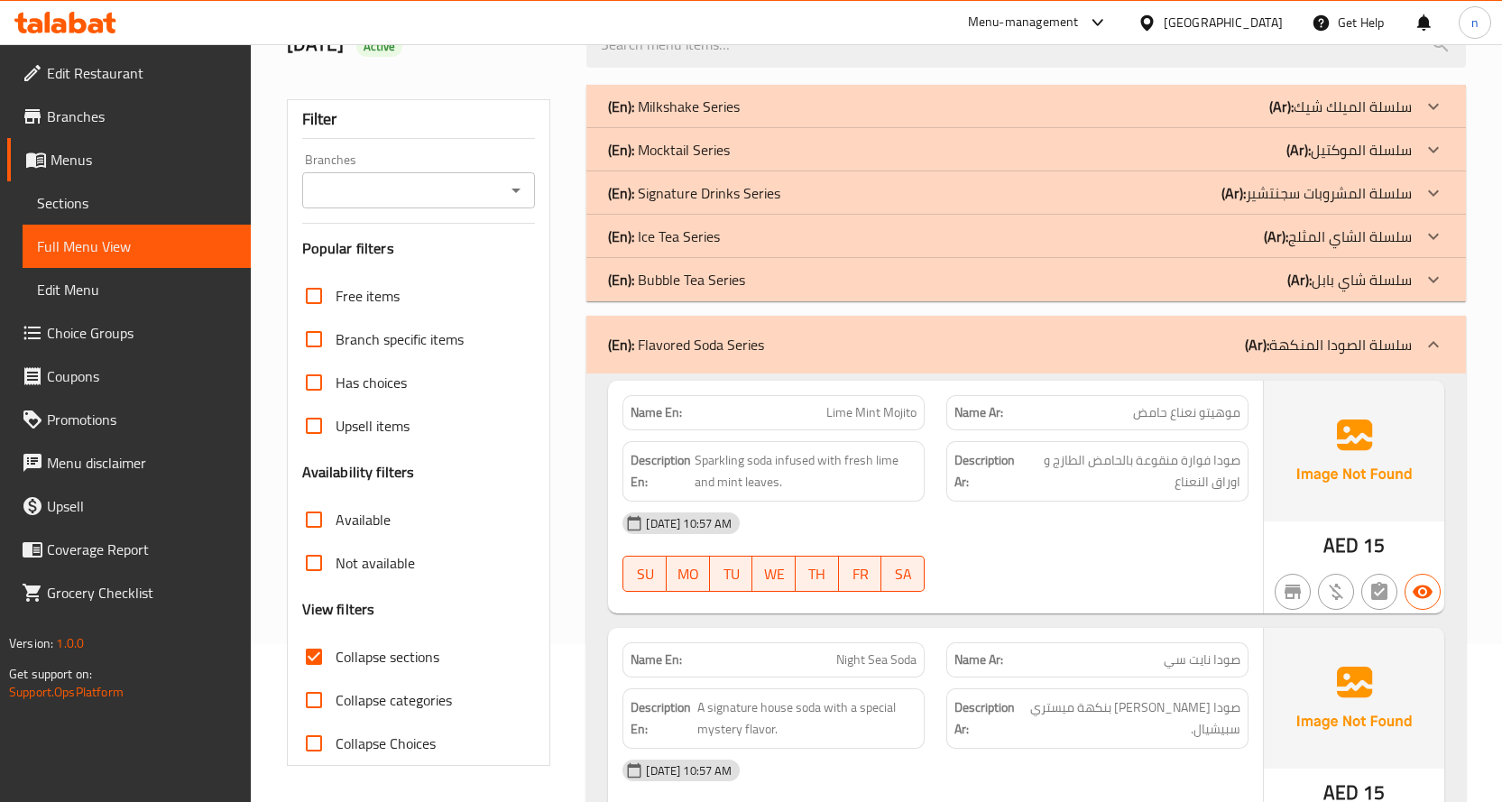
click at [739, 235] on div "(En): Ice Tea Series (Ar): سلسلة الشاي المثلج" at bounding box center [1010, 237] width 804 height 22
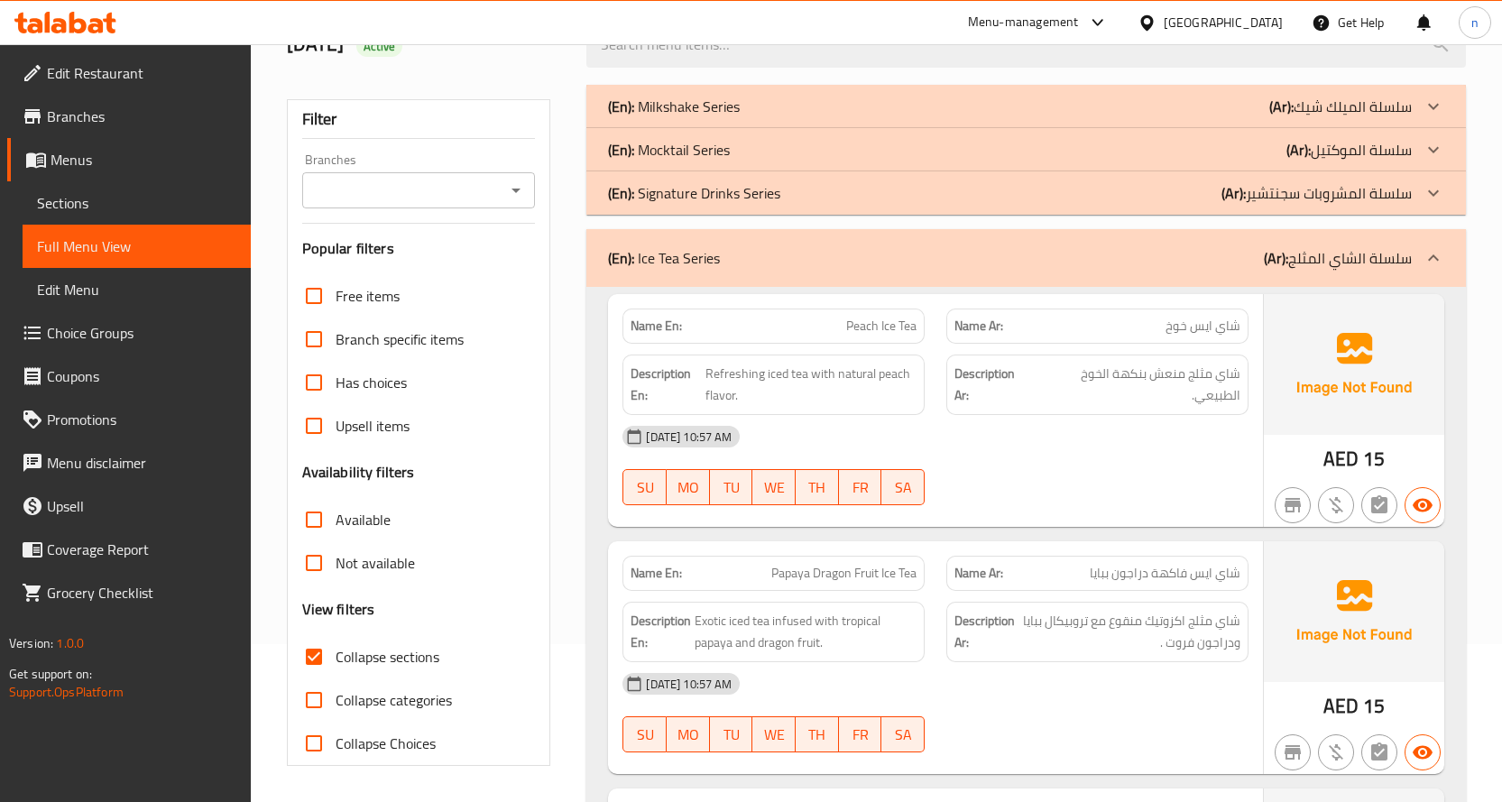
click at [749, 152] on div "(En): Mocktail Series (Ar): سلسلة الموكتيل" at bounding box center [1010, 150] width 804 height 22
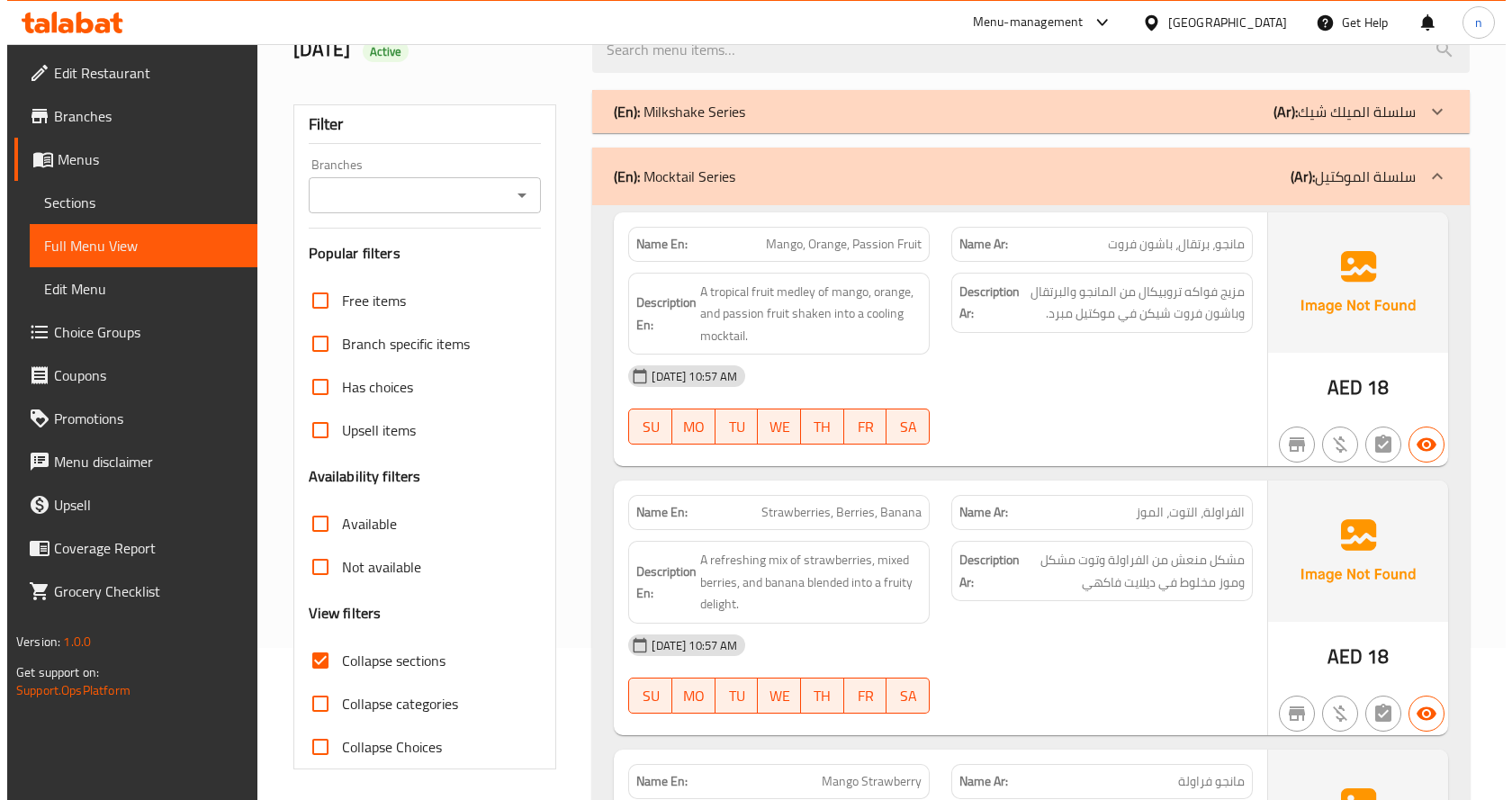
scroll to position [0, 0]
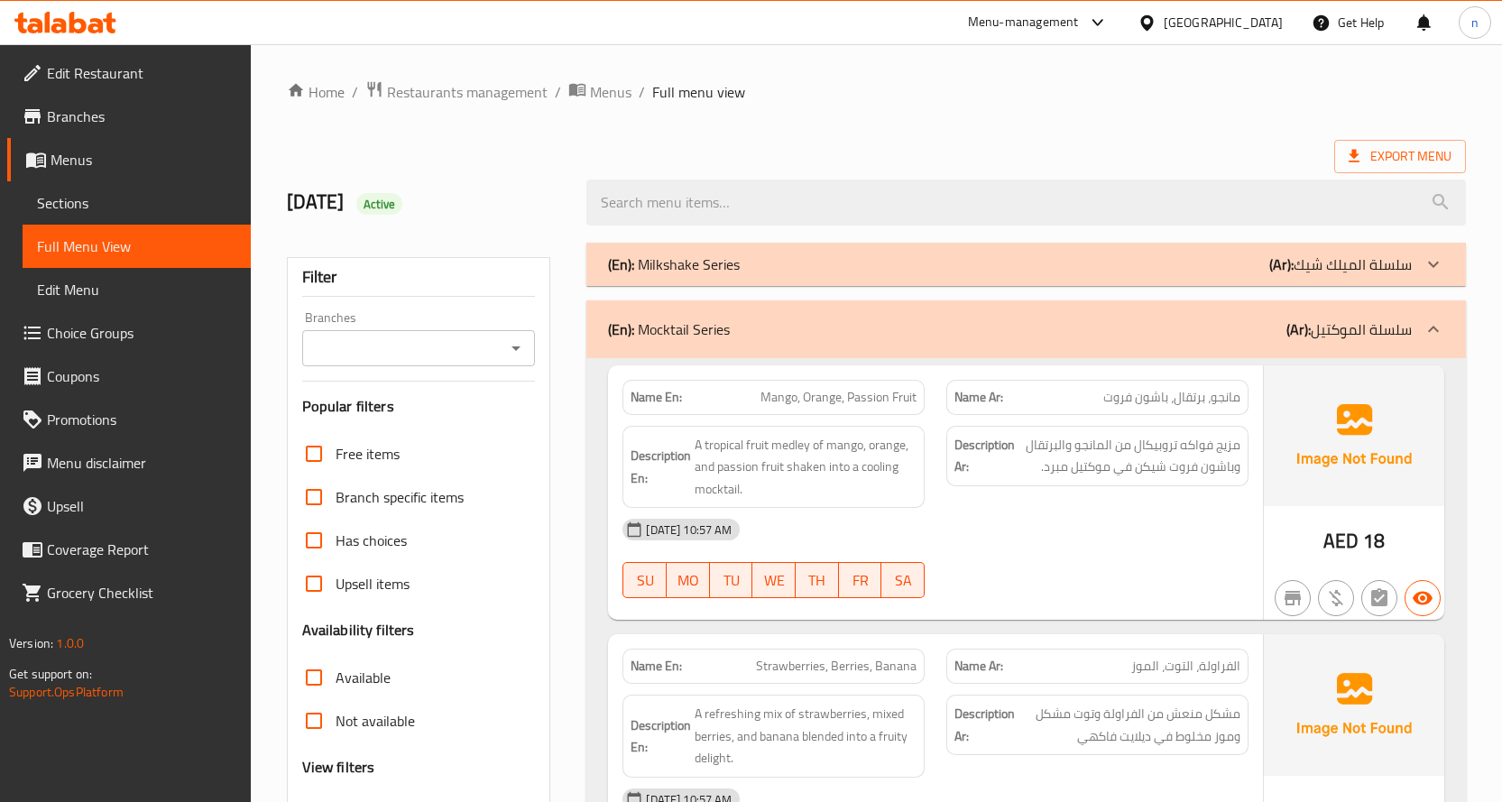
click at [932, 144] on div "Export Menu" at bounding box center [876, 156] width 1179 height 33
click at [1347, 154] on icon at bounding box center [1354, 156] width 18 height 18
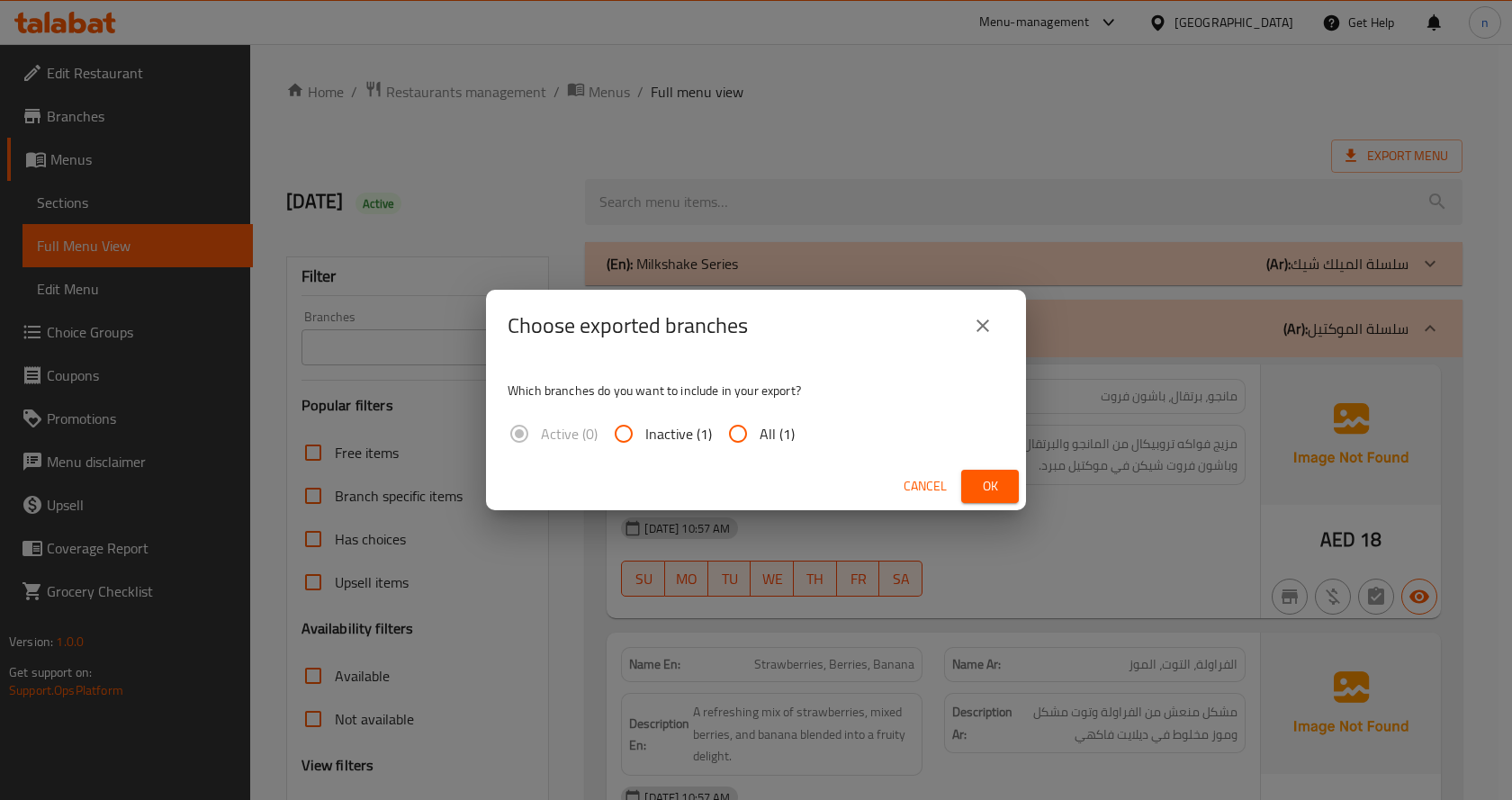
click at [757, 439] on input "All (1)" at bounding box center [737, 433] width 43 height 43
radio input "true"
click at [1002, 476] on span "Ok" at bounding box center [989, 486] width 29 height 23
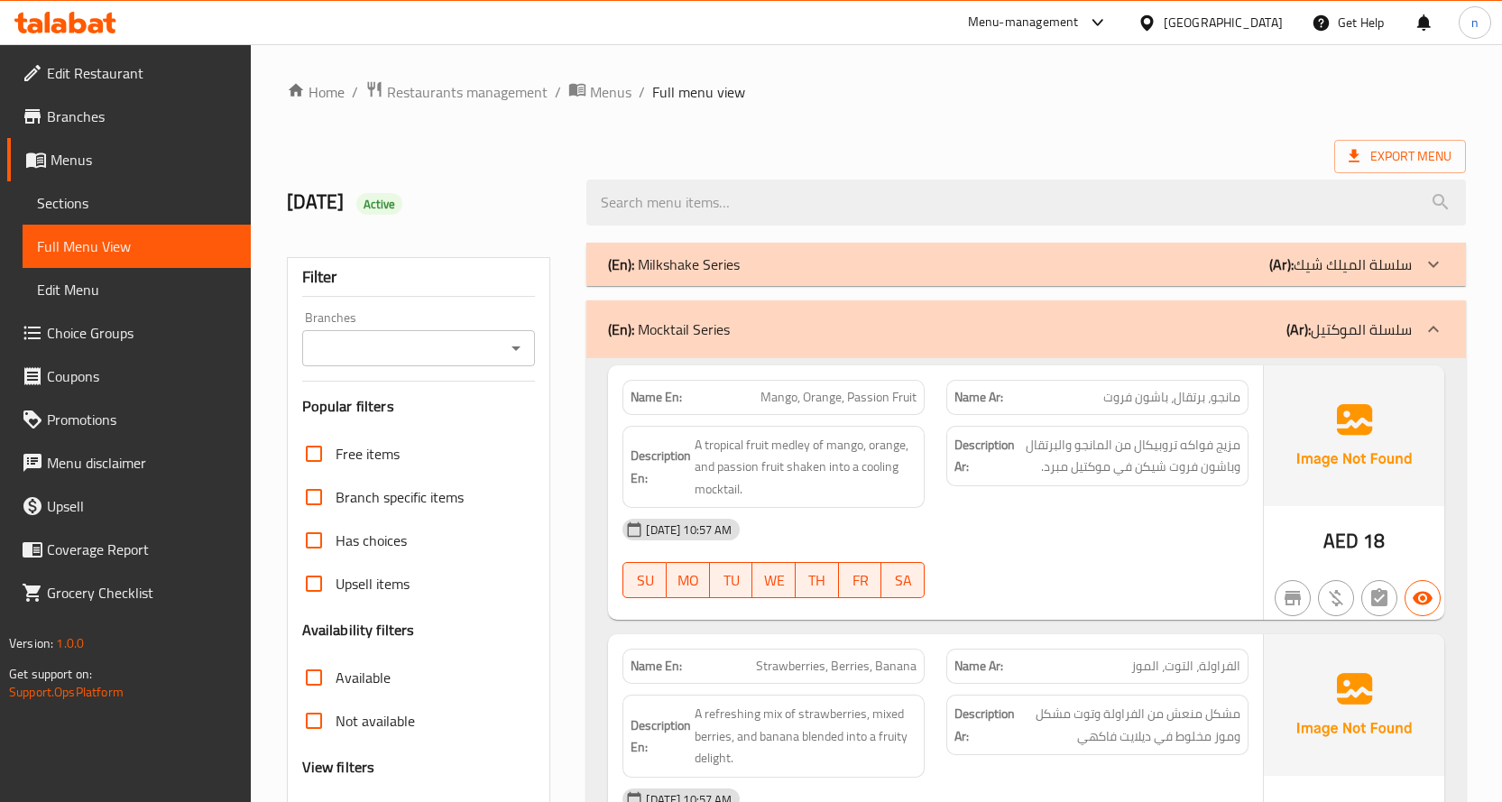
click at [429, 158] on div "Export Menu" at bounding box center [876, 156] width 1179 height 33
click at [561, 155] on div "Export Menu" at bounding box center [876, 156] width 1179 height 33
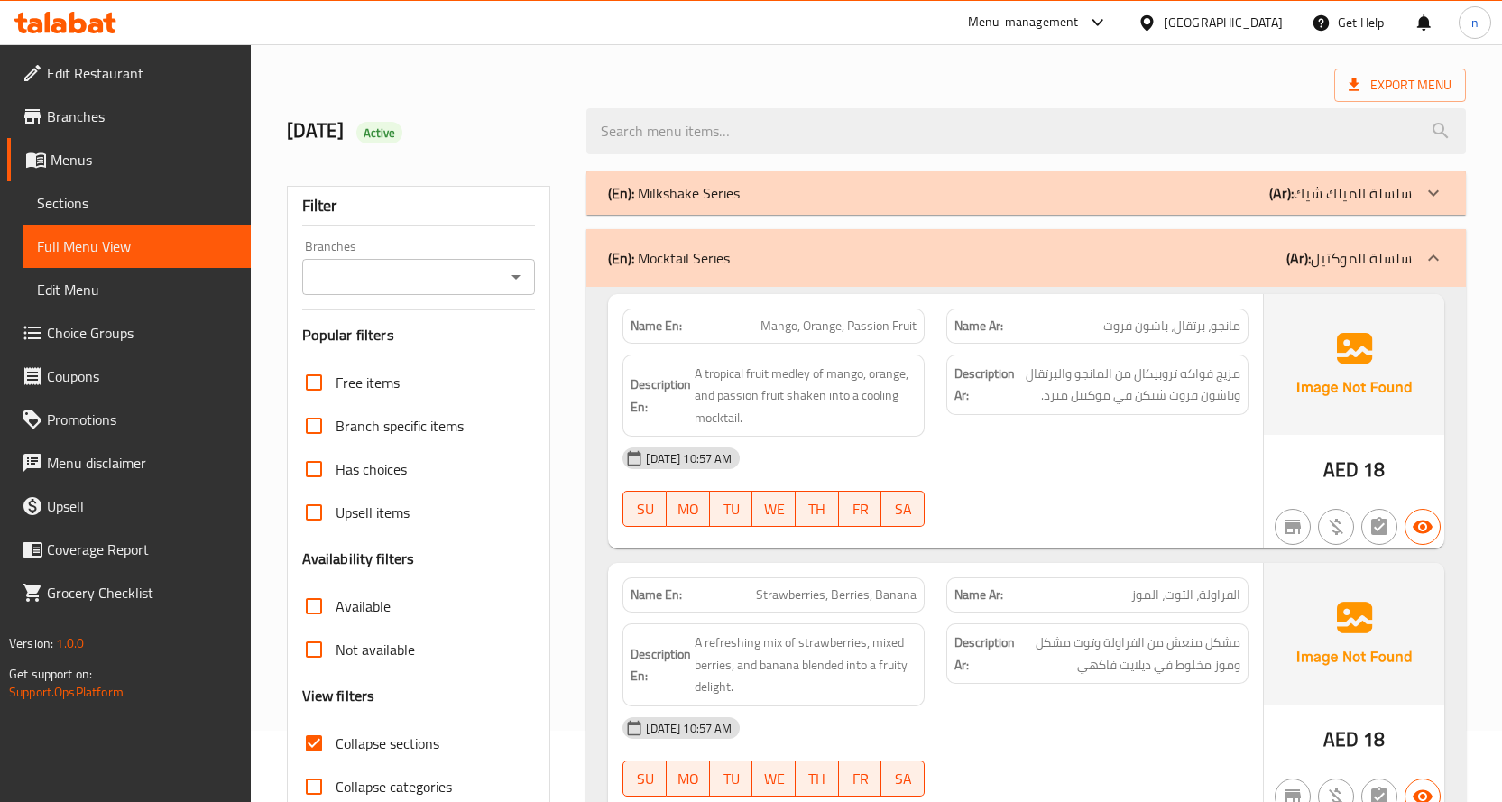
scroll to position [180, 0]
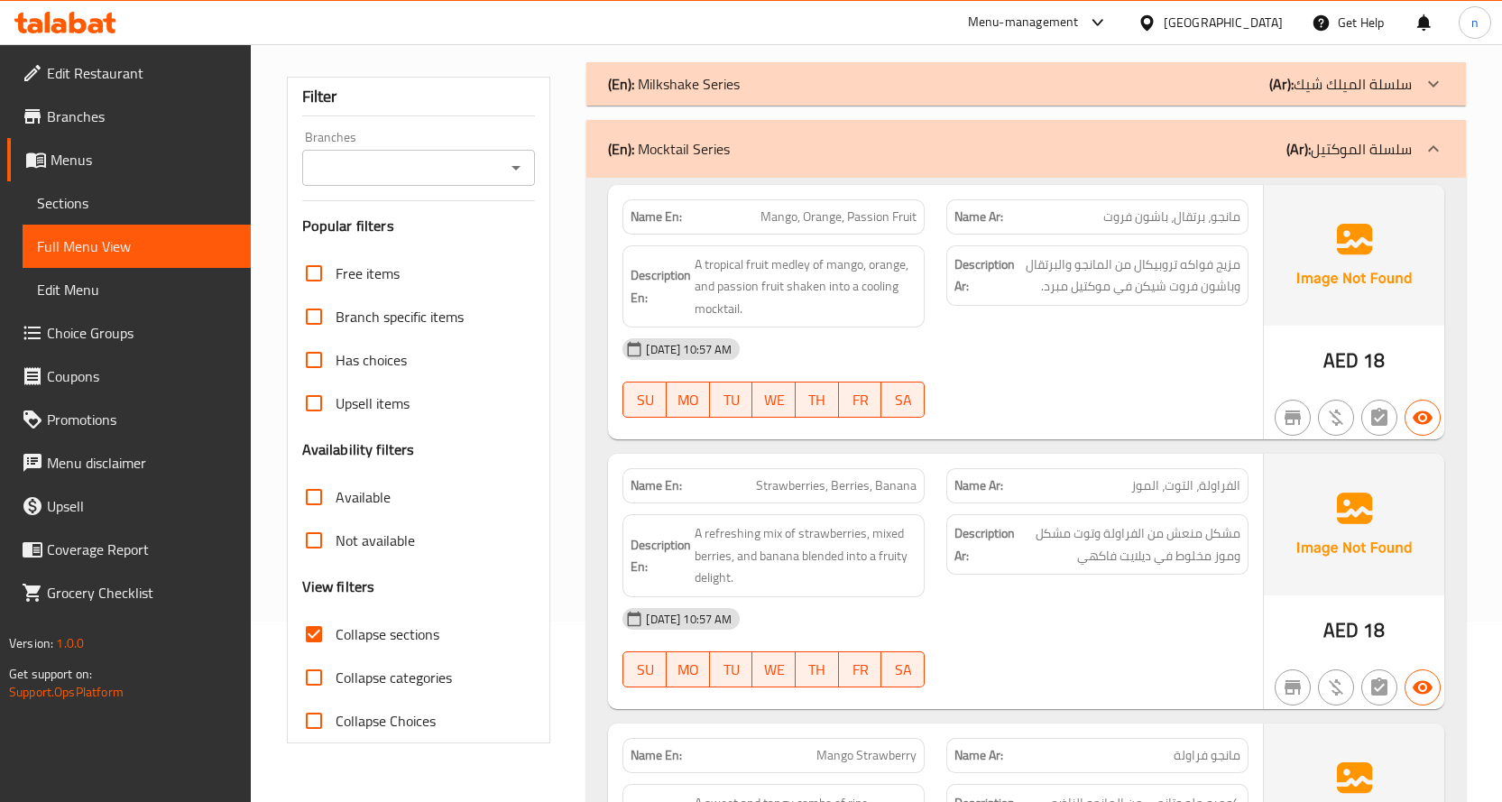
click at [111, 208] on span "Sections" at bounding box center [136, 203] width 199 height 22
